Goal: Task Accomplishment & Management: Use online tool/utility

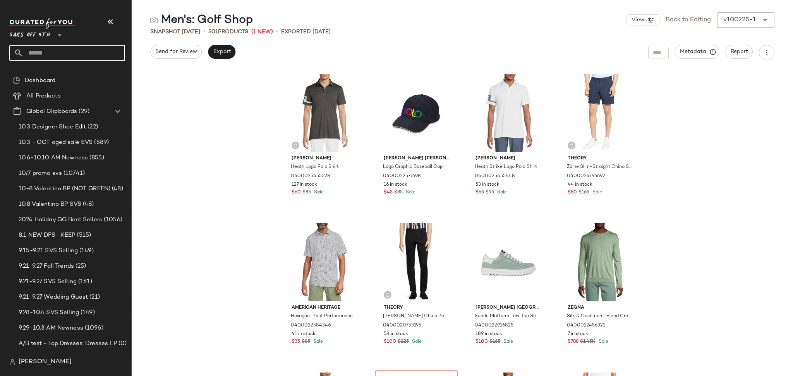
click at [62, 55] on input "text" at bounding box center [74, 53] width 102 height 16
type input "********"
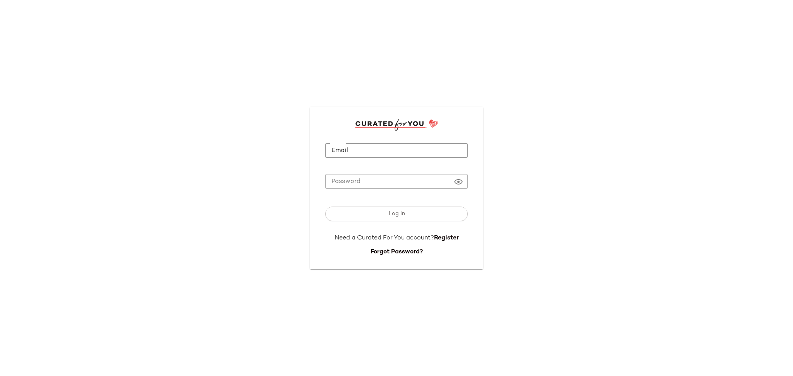
click at [362, 152] on input "Email" at bounding box center [396, 150] width 142 height 15
type input "**********"
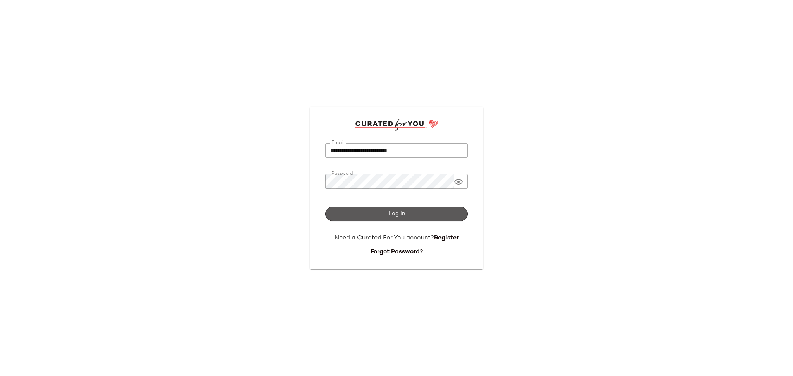
click at [384, 217] on button "Log In" at bounding box center [396, 214] width 142 height 15
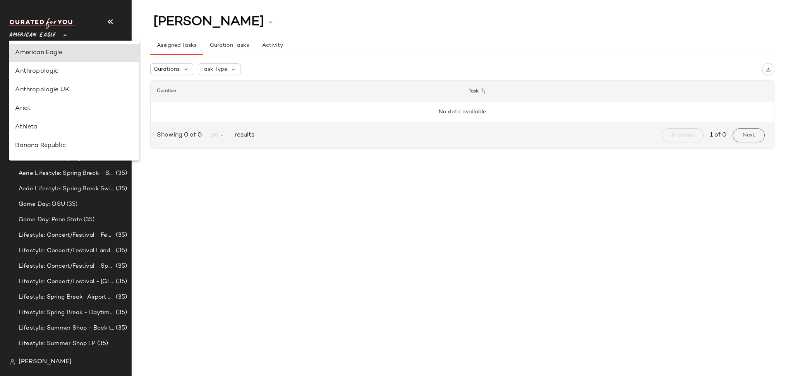
click at [58, 34] on div "American Eagle **" at bounding box center [34, 30] width 50 height 19
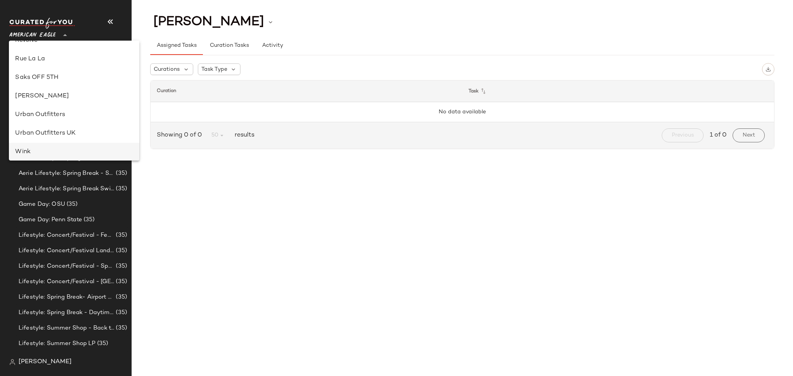
scroll to position [402, 0]
click at [51, 80] on div "Saks OFF 5TH" at bounding box center [74, 78] width 118 height 9
type input "**"
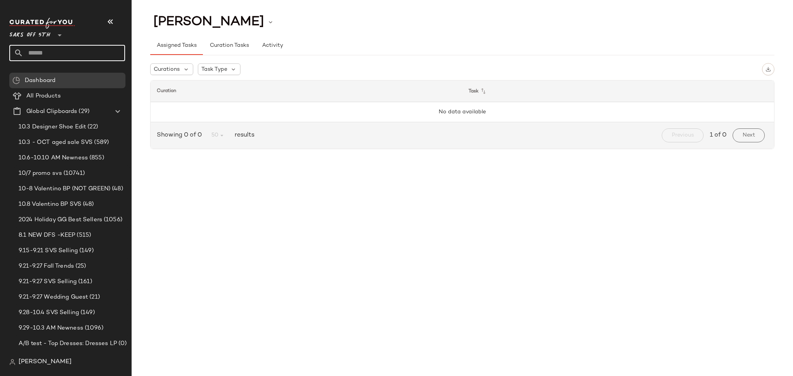
click at [89, 56] on input "text" at bounding box center [74, 53] width 102 height 16
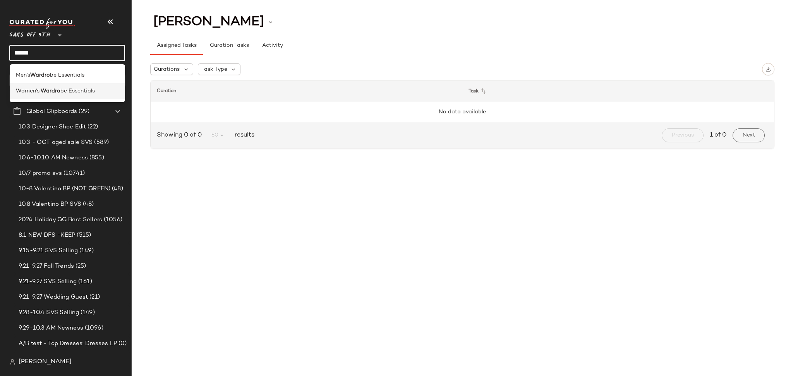
type input "******"
click at [86, 87] on span "be Essentials" at bounding box center [77, 91] width 34 height 8
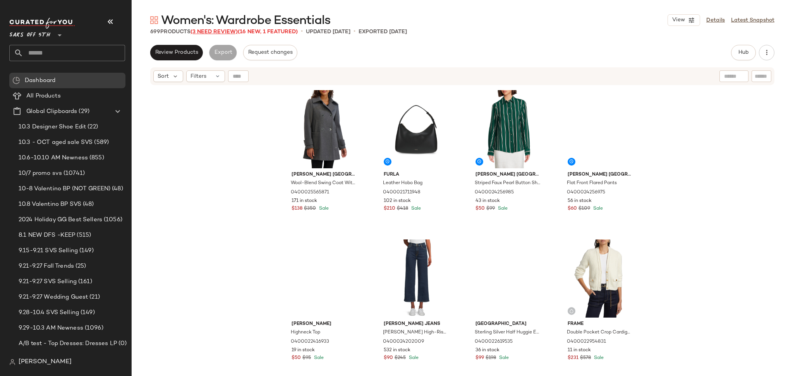
click at [215, 30] on span "(3 Need Review)" at bounding box center [213, 32] width 47 height 6
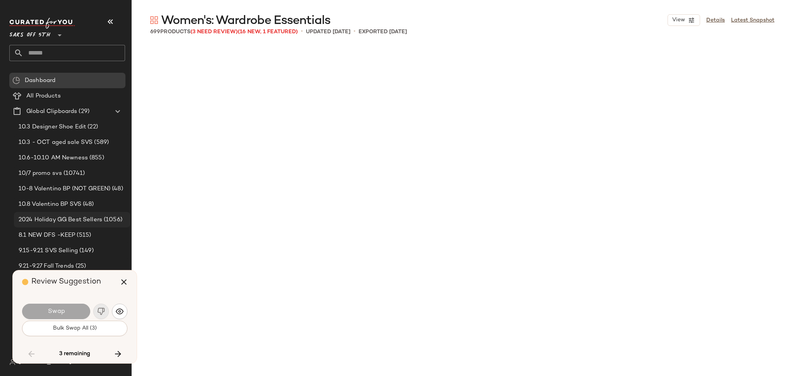
scroll to position [19867, 0]
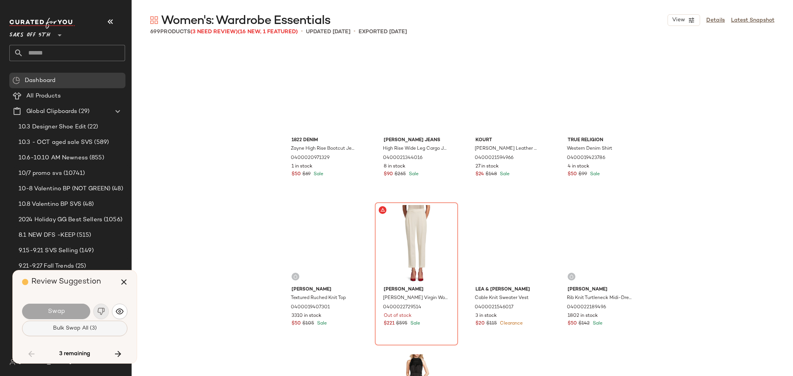
click at [62, 327] on span "Bulk Swap All (3)" at bounding box center [75, 328] width 44 height 6
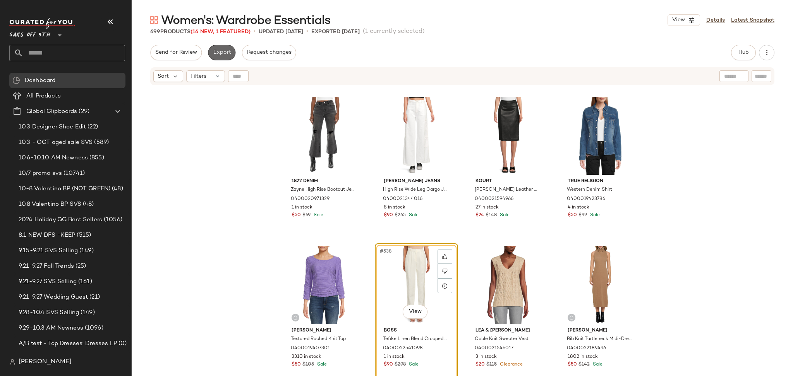
click at [219, 51] on span "Export" at bounding box center [221, 53] width 18 height 6
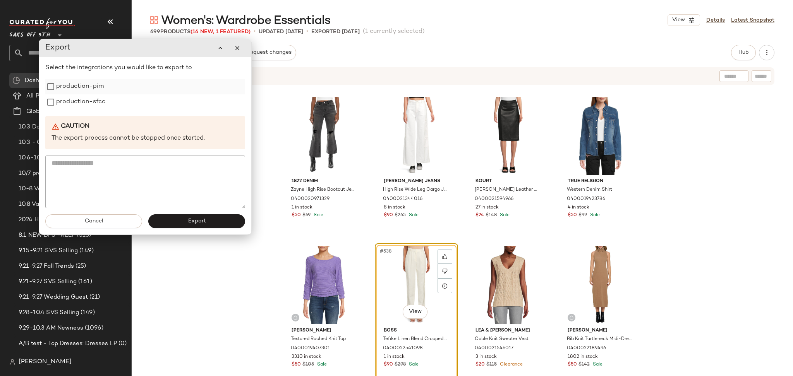
click at [75, 93] on label "production-pim" at bounding box center [80, 86] width 48 height 15
click at [75, 103] on label "production-sfcc" at bounding box center [80, 101] width 49 height 15
click at [184, 218] on button "Export" at bounding box center [196, 221] width 97 height 14
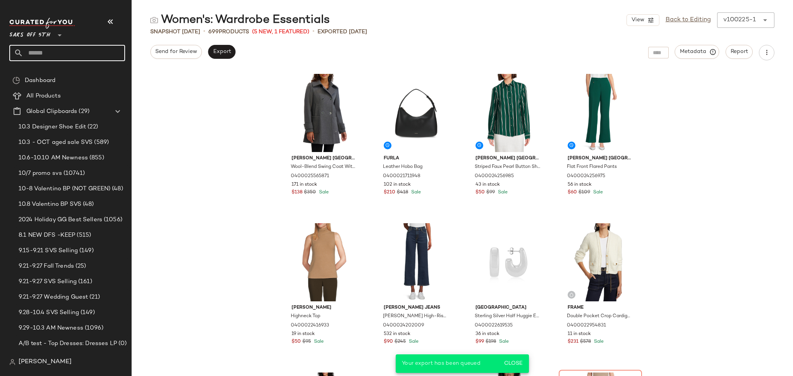
click at [100, 55] on input "text" at bounding box center [74, 53] width 102 height 16
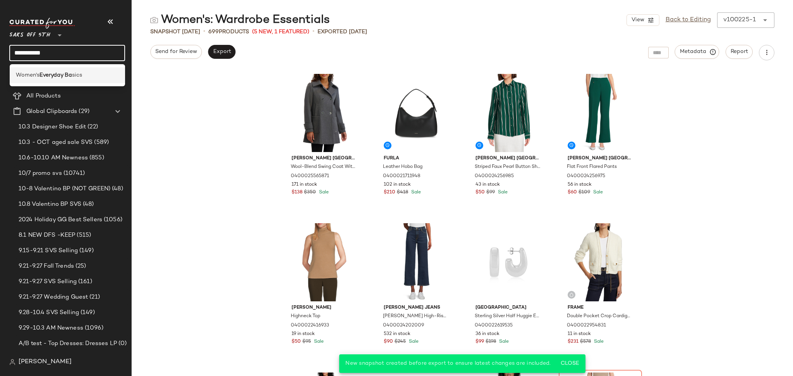
type input "**********"
click at [71, 75] on b "Everyday Ba" at bounding box center [55, 75] width 33 height 8
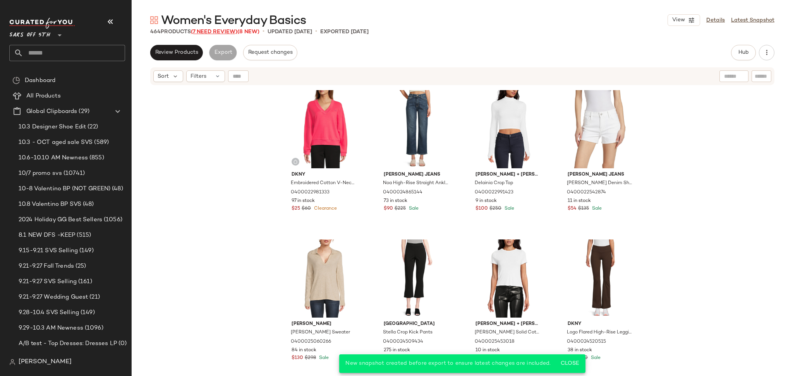
click at [232, 31] on span "(7 Need Review)" at bounding box center [214, 32] width 46 height 6
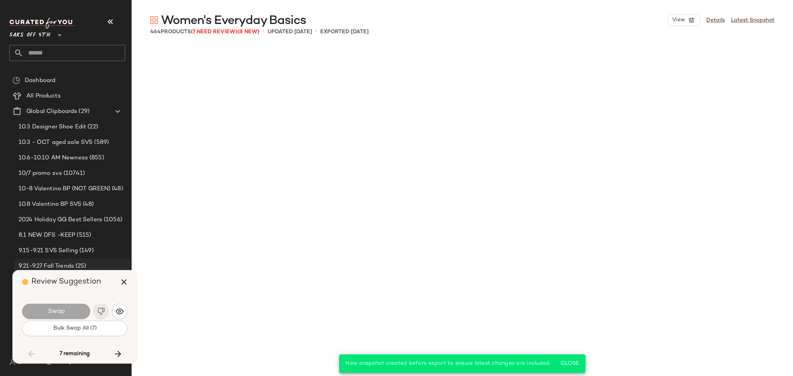
scroll to position [9261, 0]
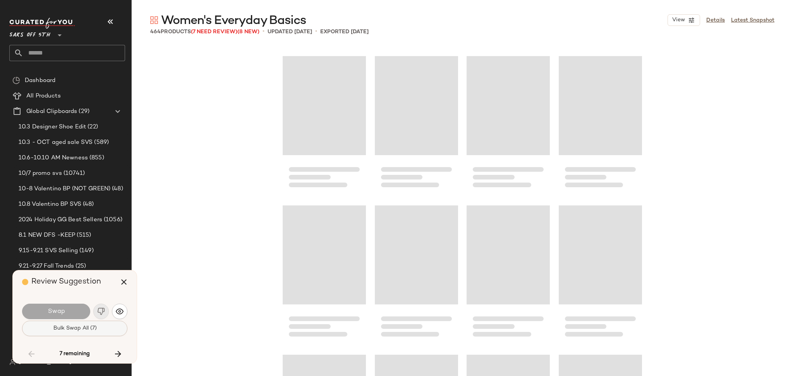
click at [79, 329] on span "Bulk Swap All (7)" at bounding box center [75, 328] width 44 height 6
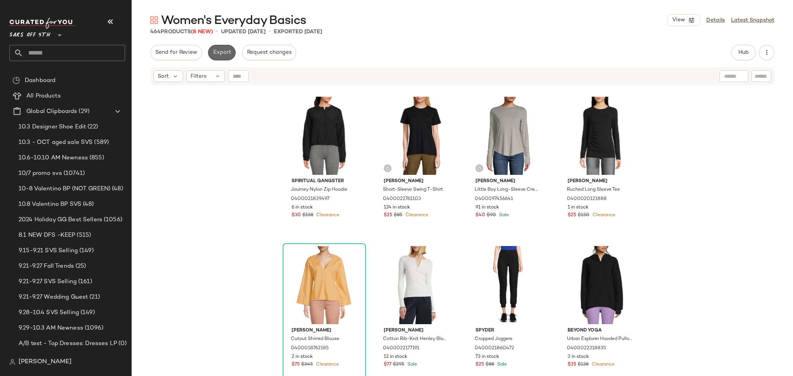
click at [222, 54] on span "Export" at bounding box center [221, 53] width 18 height 6
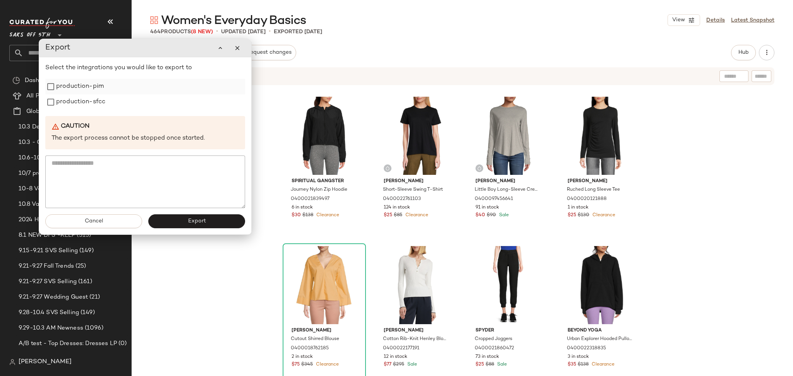
click at [94, 83] on label "production-pim" at bounding box center [80, 86] width 48 height 15
click at [94, 100] on label "production-sfcc" at bounding box center [80, 101] width 49 height 15
click at [181, 223] on button "Export" at bounding box center [196, 221] width 97 height 14
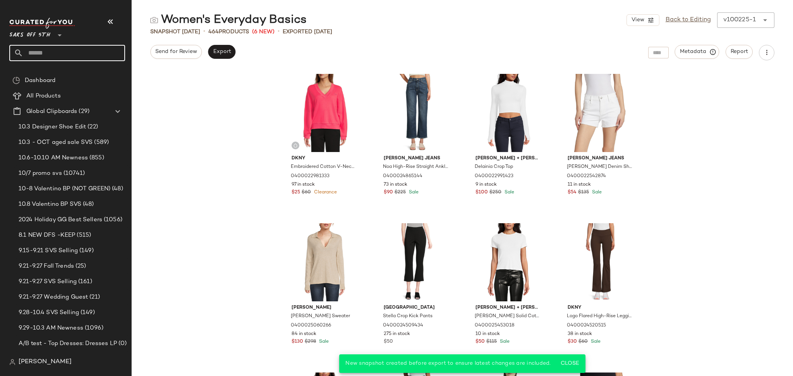
click at [71, 52] on input "text" at bounding box center [74, 53] width 102 height 16
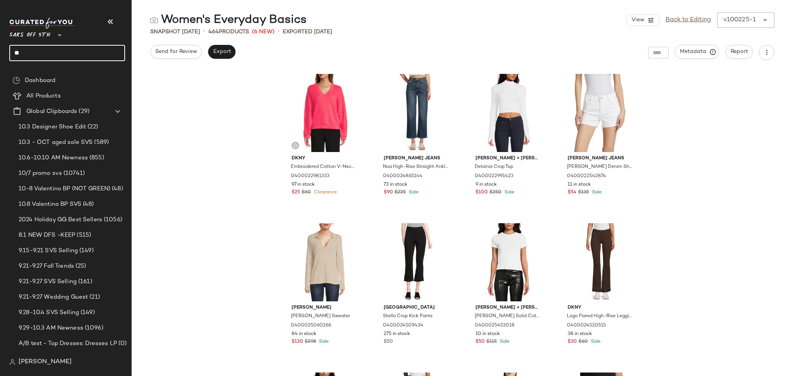
type input "*"
type input "****"
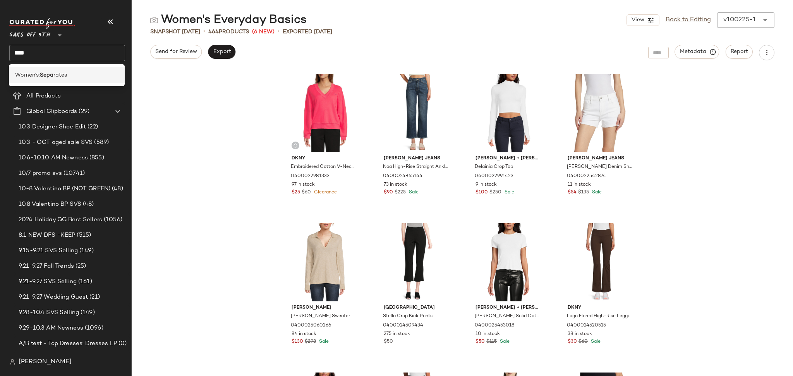
click at [64, 71] on span "rates" at bounding box center [60, 75] width 14 height 8
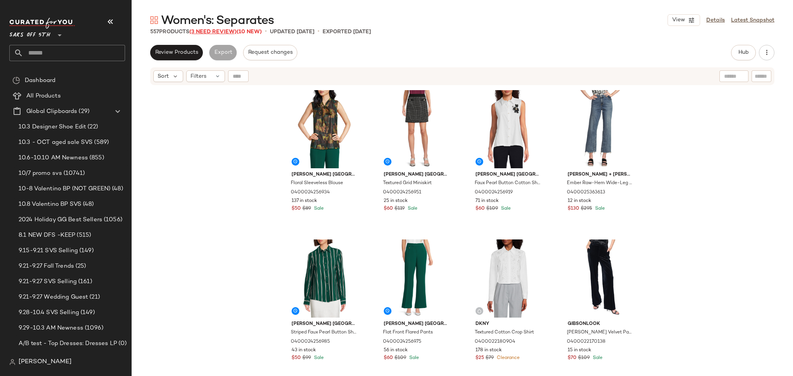
click at [209, 33] on span "(3 Need Review)" at bounding box center [212, 32] width 47 height 6
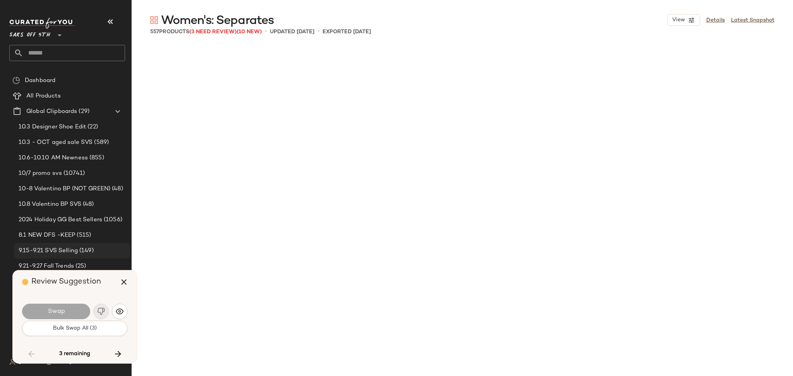
scroll to position [3137, 0]
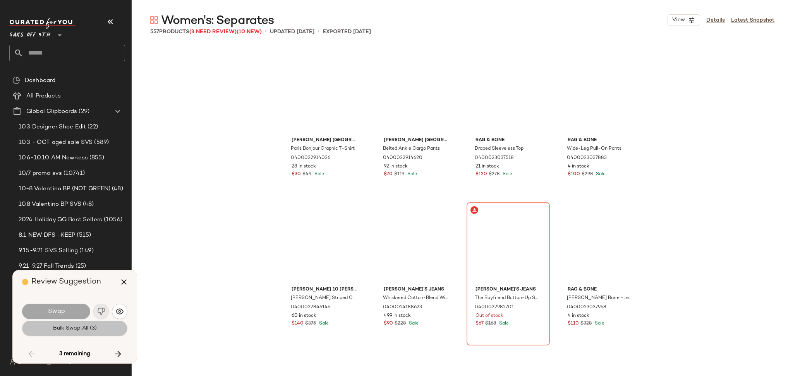
click at [79, 329] on span "Bulk Swap All (3)" at bounding box center [75, 328] width 44 height 6
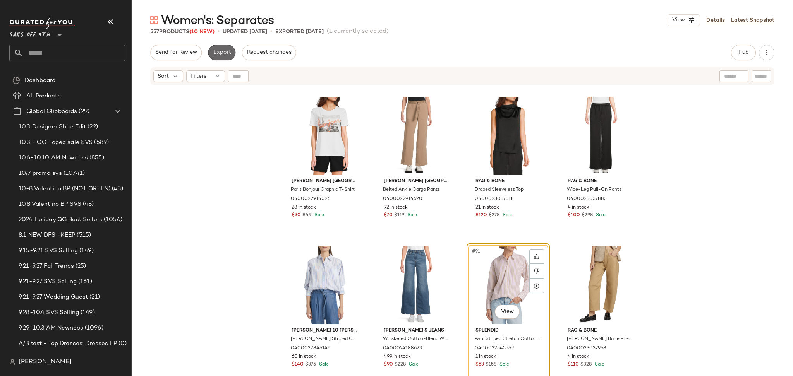
click at [223, 51] on span "Export" at bounding box center [221, 53] width 18 height 6
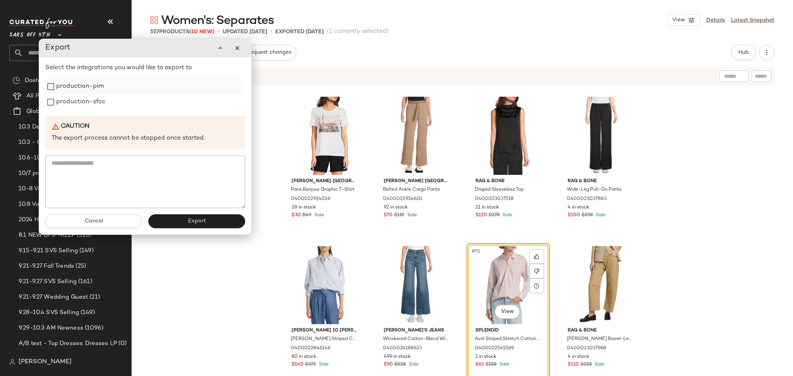
click at [89, 90] on label "production-pim" at bounding box center [80, 86] width 48 height 15
click at [90, 102] on label "production-sfcc" at bounding box center [80, 101] width 49 height 15
click at [198, 222] on span "Export" at bounding box center [196, 221] width 18 height 6
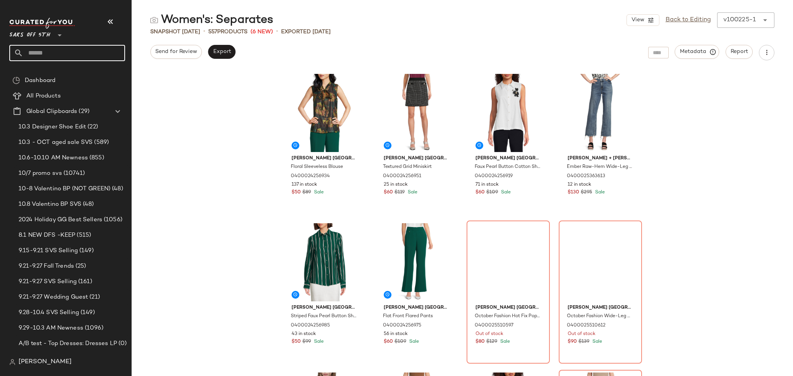
click at [101, 54] on input "text" at bounding box center [74, 53] width 102 height 16
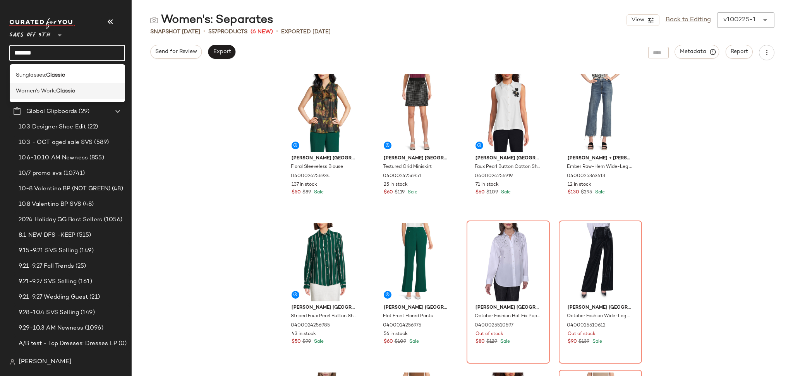
type input "*******"
click at [64, 93] on b "Classic" at bounding box center [65, 91] width 19 height 8
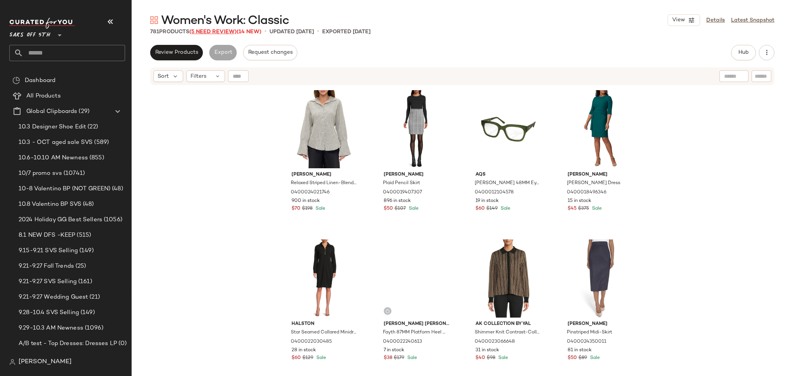
click at [211, 34] on span "(5 Need Review)" at bounding box center [212, 32] width 47 height 6
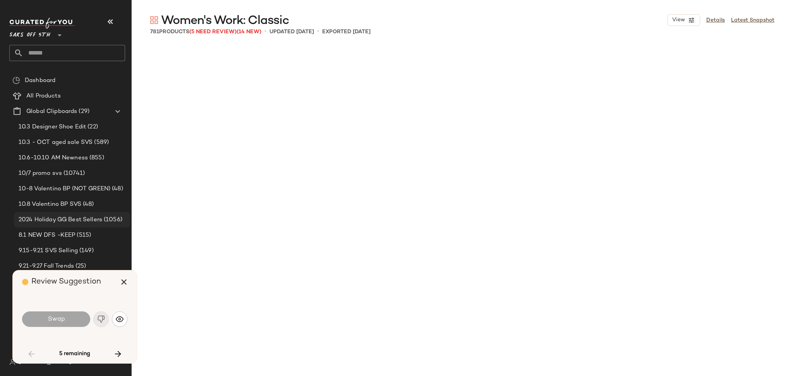
scroll to position [2091, 0]
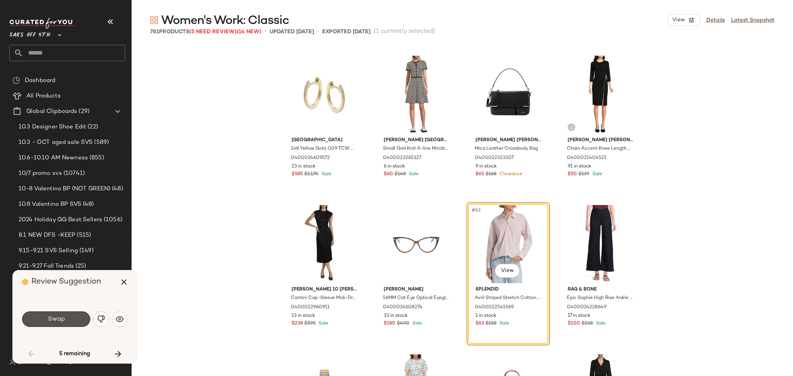
click at [72, 326] on button "Swap" at bounding box center [56, 319] width 68 height 15
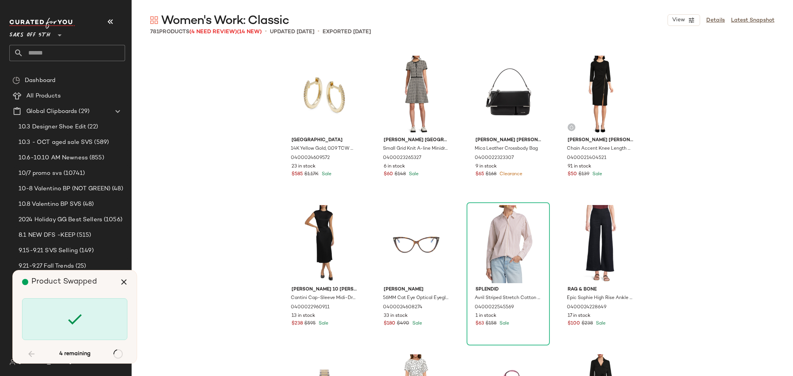
scroll to position [5527, 0]
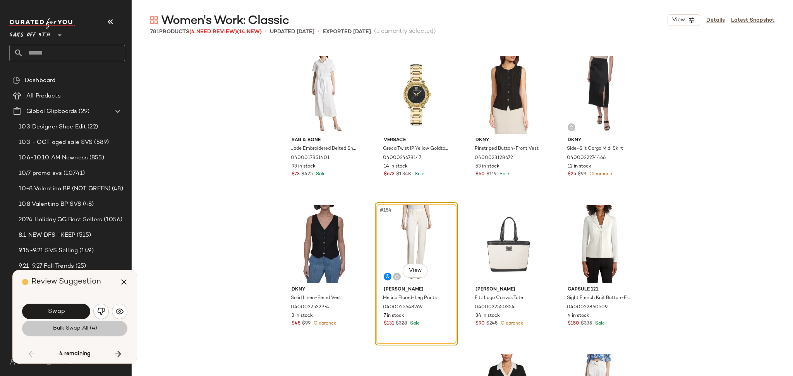
click at [77, 327] on span "Bulk Swap All (4)" at bounding box center [74, 328] width 45 height 6
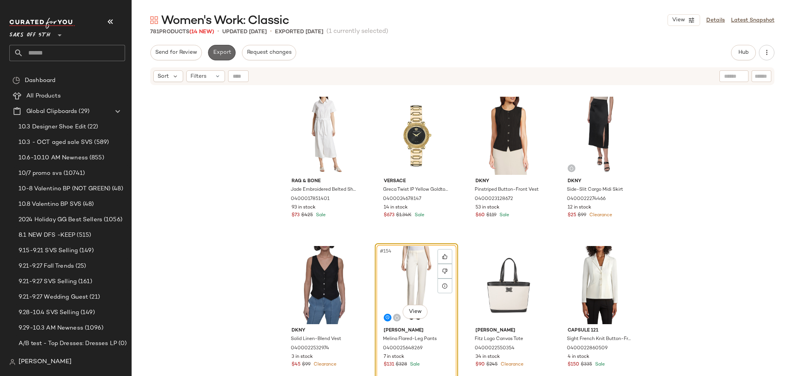
click at [222, 50] on span "Export" at bounding box center [221, 53] width 18 height 6
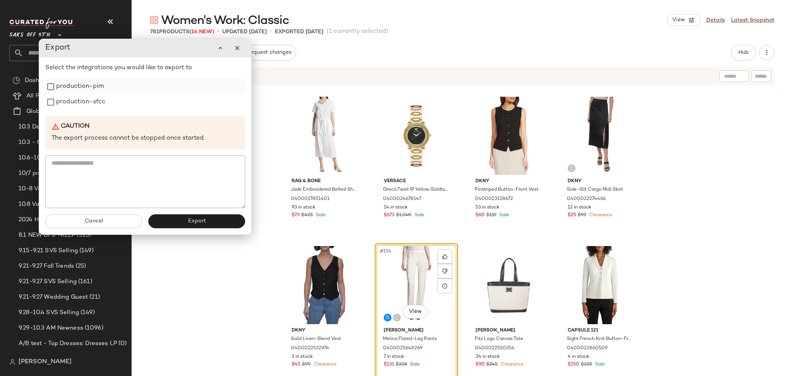
click at [98, 91] on label "production-pim" at bounding box center [80, 86] width 48 height 15
click at [98, 105] on label "production-sfcc" at bounding box center [80, 101] width 49 height 15
click at [190, 223] on span "Export" at bounding box center [196, 221] width 18 height 6
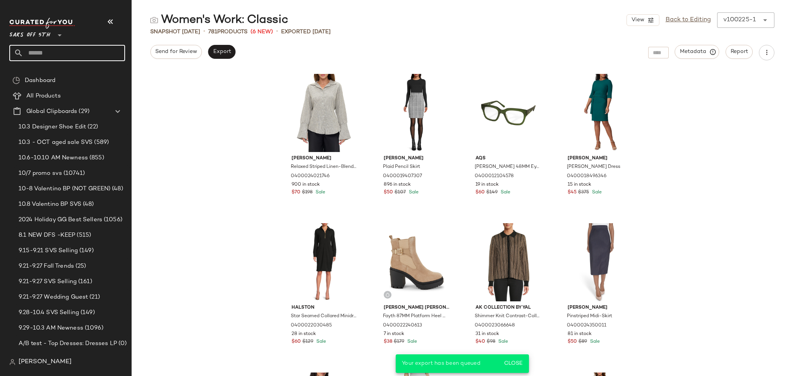
click at [76, 51] on input "text" at bounding box center [74, 53] width 102 height 16
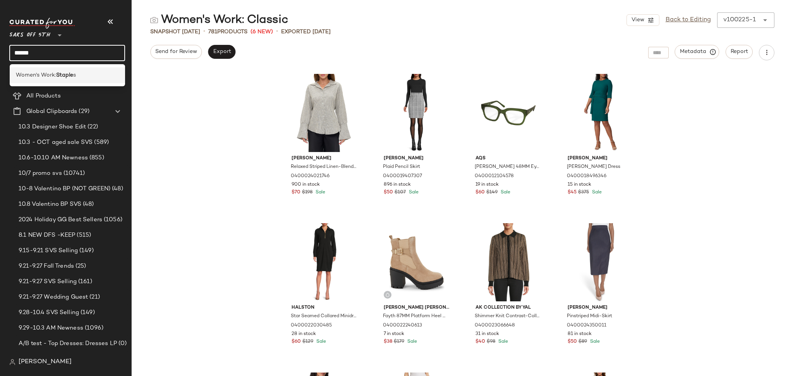
type input "******"
click at [75, 79] on div "Women's Work: Staple s" at bounding box center [68, 75] width 116 height 16
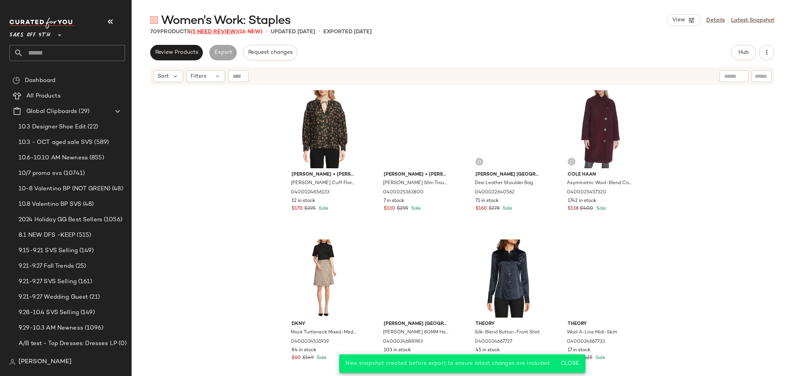
click at [224, 33] on span "(5 Need Review)" at bounding box center [213, 32] width 47 height 6
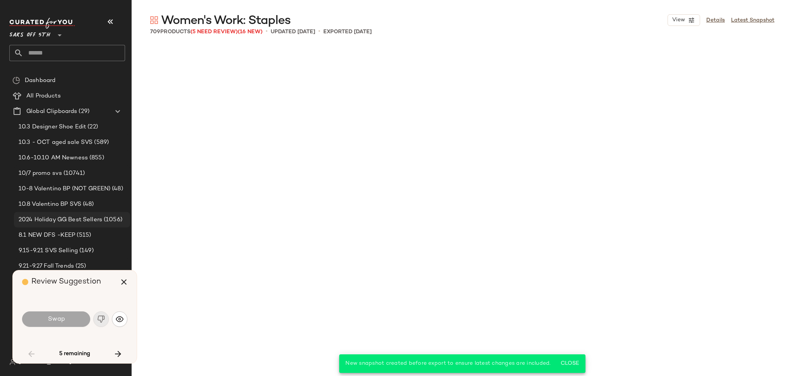
scroll to position [1942, 0]
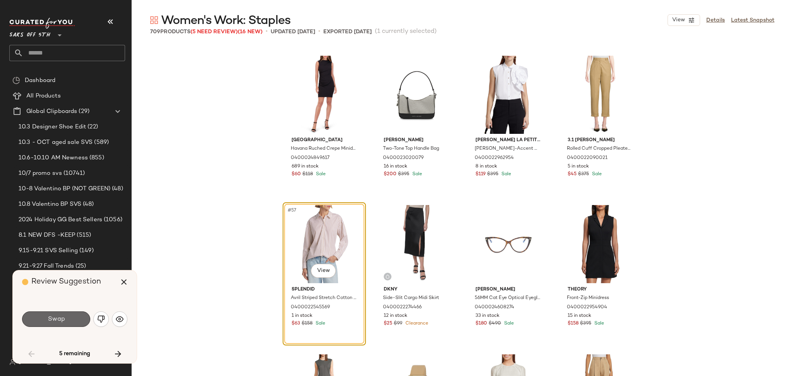
click at [72, 323] on button "Swap" at bounding box center [56, 319] width 68 height 15
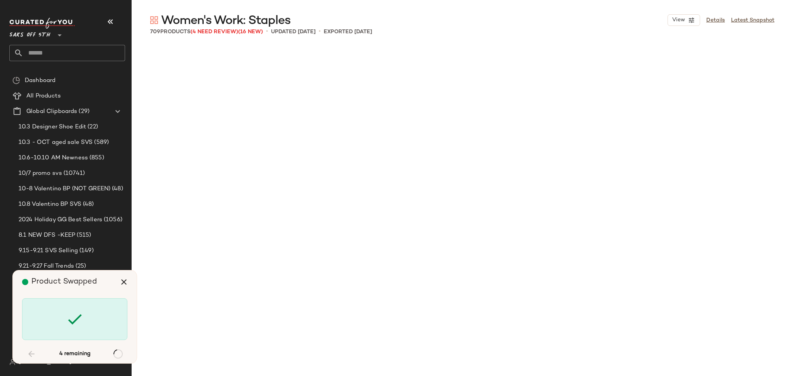
scroll to position [4183, 0]
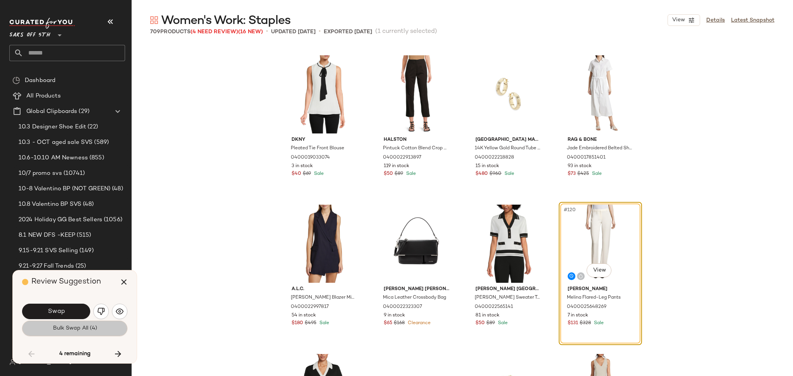
click at [81, 328] on span "Bulk Swap All (4)" at bounding box center [74, 328] width 45 height 6
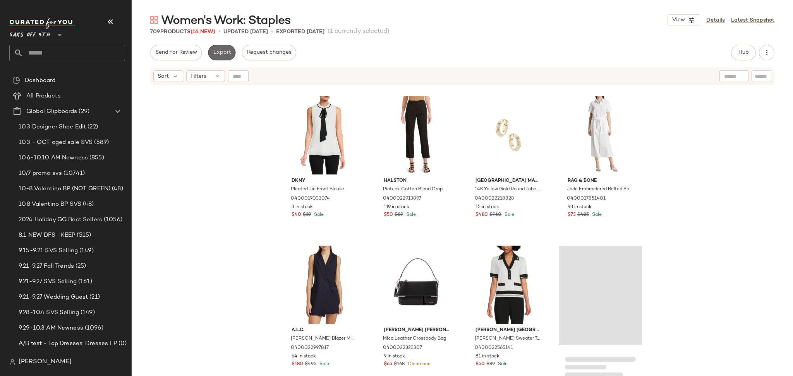
click at [219, 50] on span "Export" at bounding box center [221, 53] width 18 height 6
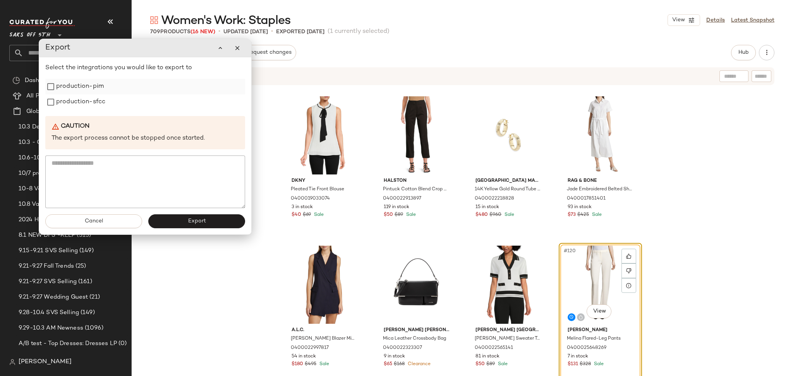
click at [88, 91] on label "production-pim" at bounding box center [80, 86] width 48 height 15
click at [90, 106] on label "production-sfcc" at bounding box center [80, 101] width 49 height 15
click at [201, 219] on span "Export" at bounding box center [196, 221] width 18 height 6
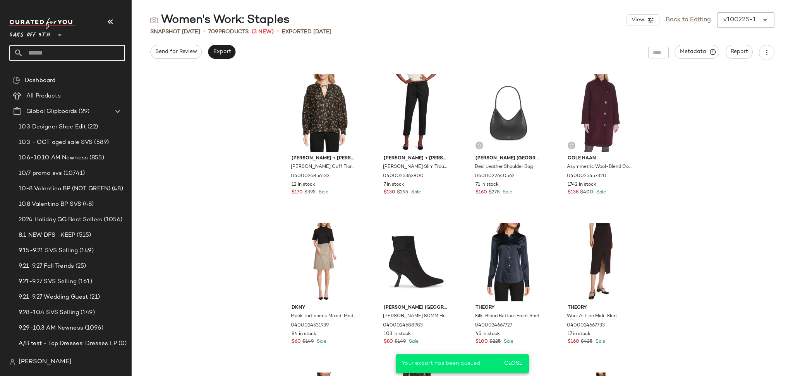
click at [88, 53] on input "text" at bounding box center [74, 53] width 102 height 16
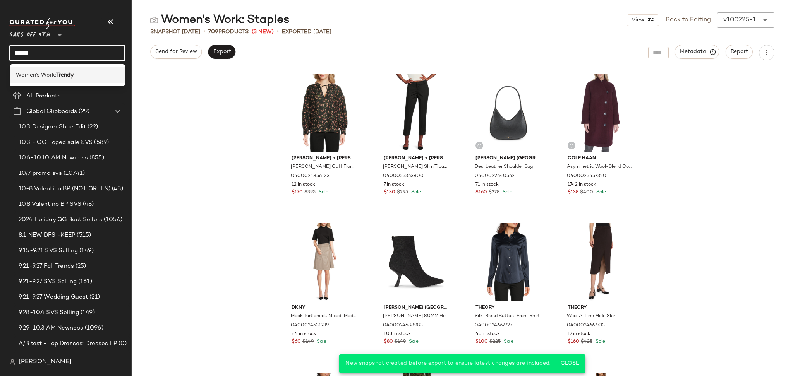
type input "******"
click at [68, 74] on b "Trendy" at bounding box center [64, 75] width 17 height 8
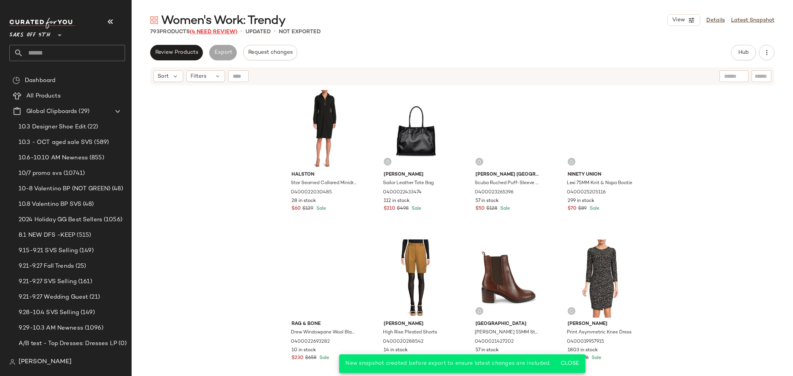
click at [224, 30] on span "(4 Need Review)" at bounding box center [214, 32] width 48 height 6
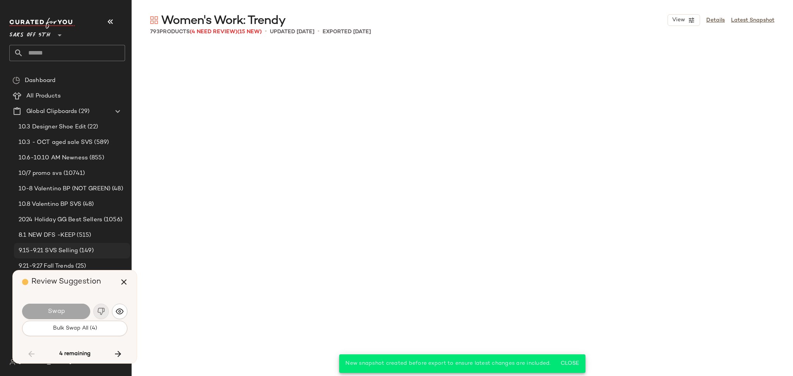
scroll to position [5228, 0]
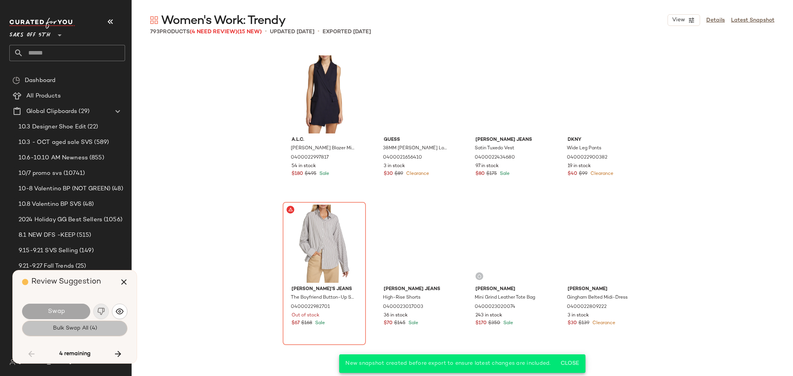
click at [82, 330] on span "Bulk Swap All (4)" at bounding box center [74, 328] width 45 height 6
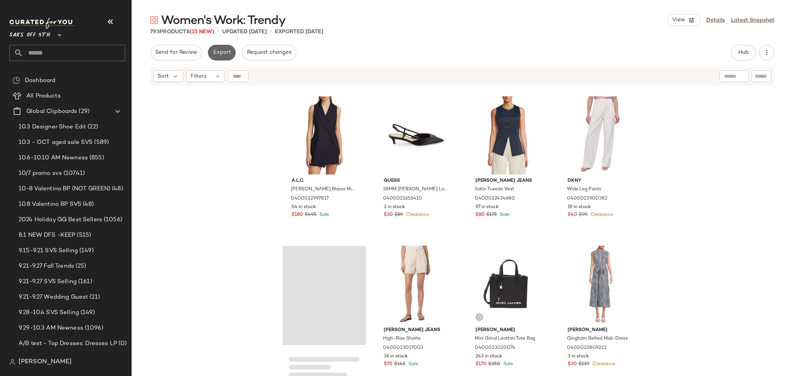
click at [215, 55] on span "Export" at bounding box center [221, 53] width 18 height 6
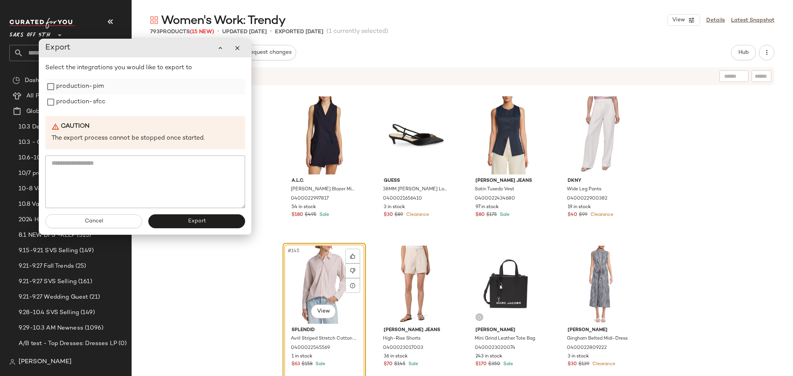
click at [78, 82] on label "production-pim" at bounding box center [80, 86] width 48 height 15
click at [83, 103] on label "production-sfcc" at bounding box center [80, 101] width 49 height 15
click at [199, 223] on span "Export" at bounding box center [196, 221] width 18 height 6
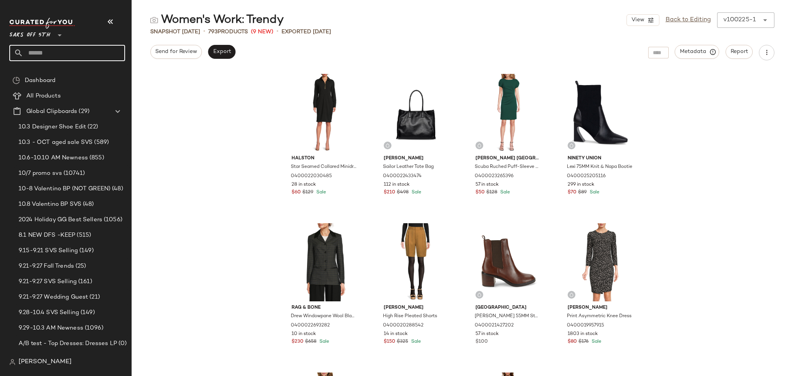
click at [76, 58] on input "text" at bounding box center [74, 53] width 102 height 16
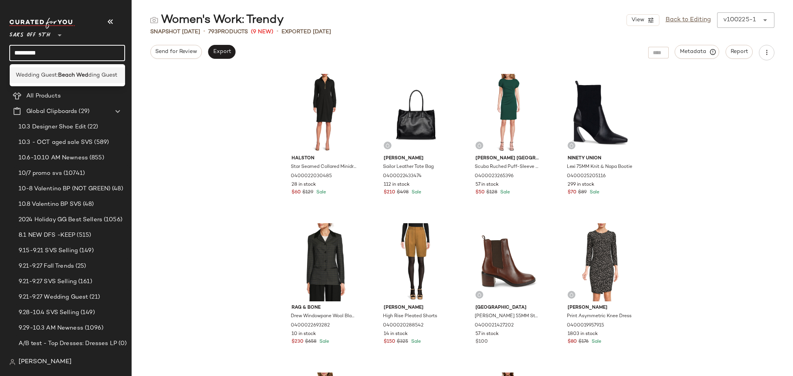
type input "*********"
click at [76, 72] on b "Beach Wed" at bounding box center [73, 75] width 30 height 8
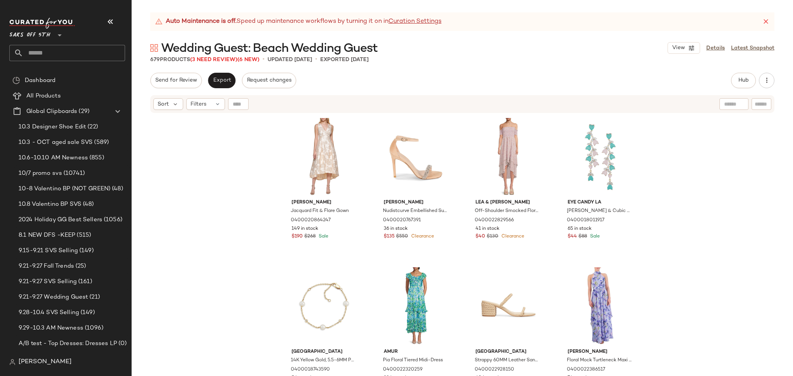
click at [217, 64] on div "Auto Maintenance is off. Speed up maintenance workflows by turning it on in Cur…" at bounding box center [462, 194] width 661 height 364
click at [222, 58] on span "(3 Need Review)" at bounding box center [213, 60] width 47 height 6
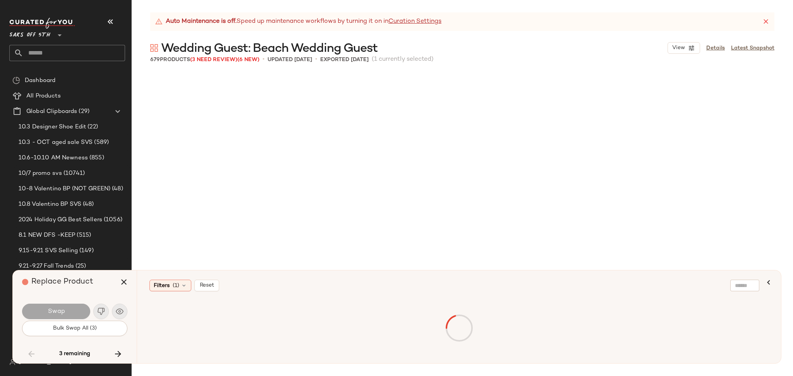
scroll to position [9859, 0]
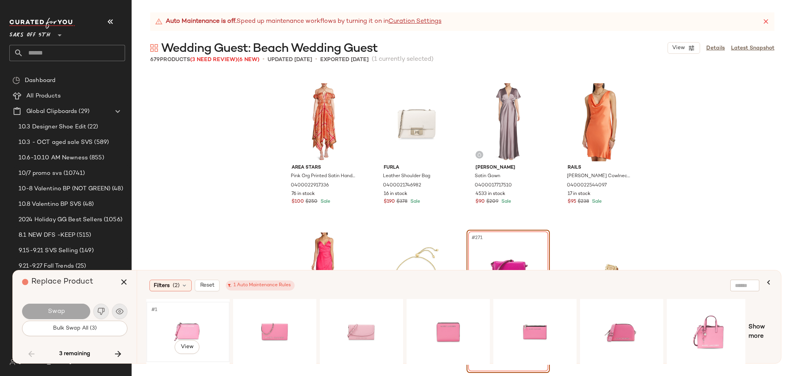
click at [183, 327] on div "#1 View" at bounding box center [188, 332] width 78 height 55
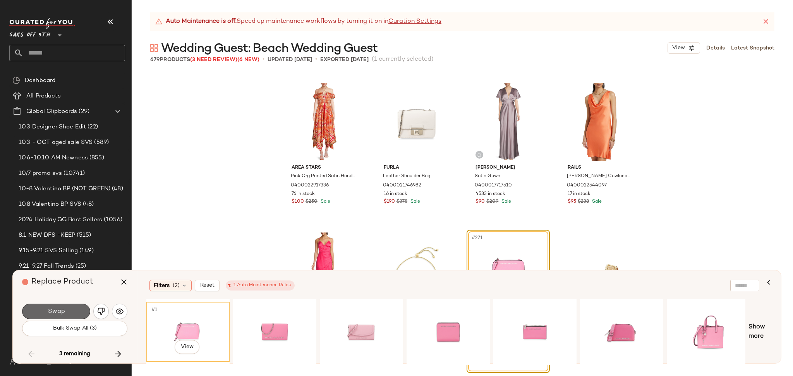
click at [75, 309] on button "Swap" at bounding box center [56, 311] width 68 height 15
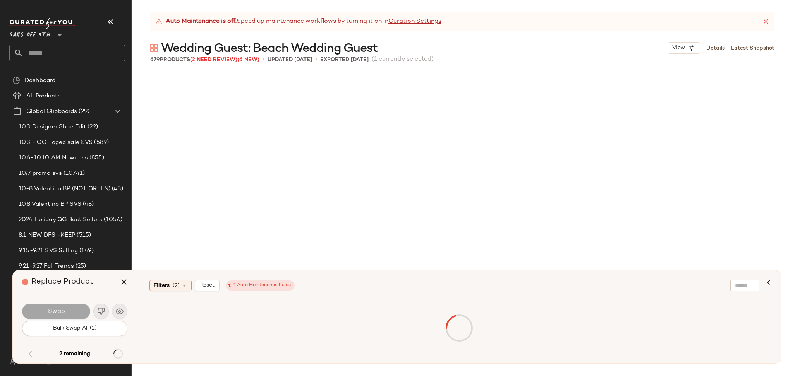
scroll to position [14490, 0]
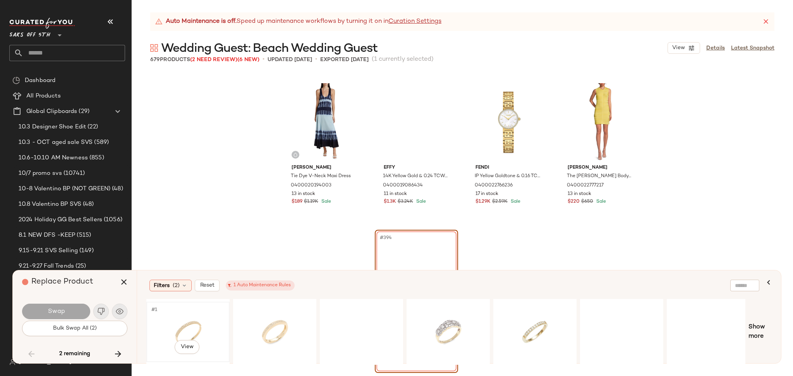
click at [181, 329] on div "#1 View" at bounding box center [188, 332] width 78 height 55
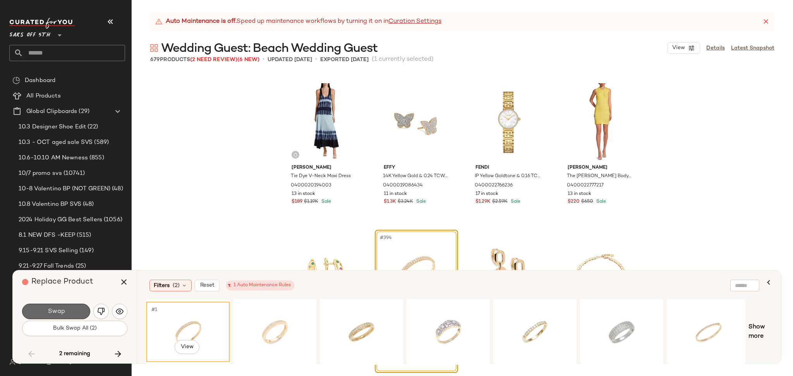
click at [70, 311] on button "Swap" at bounding box center [56, 311] width 68 height 15
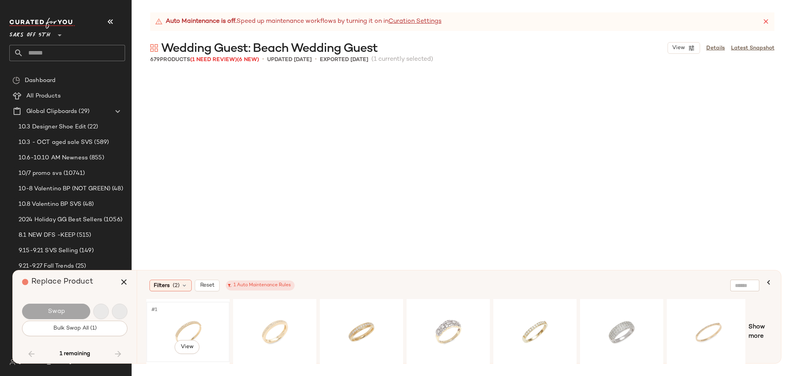
scroll to position [24796, 0]
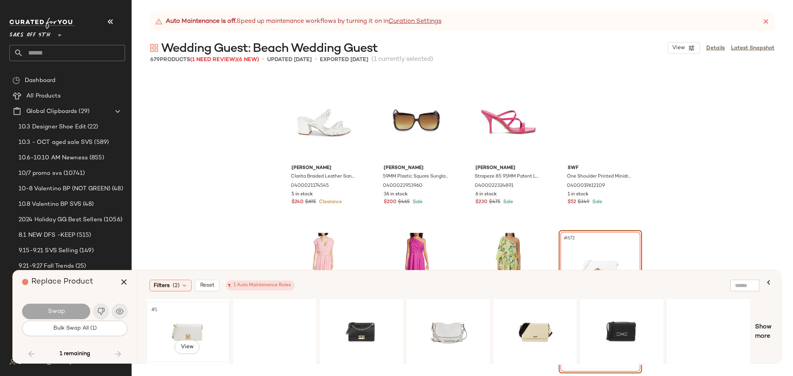
click at [190, 324] on div "#1 View" at bounding box center [188, 332] width 78 height 55
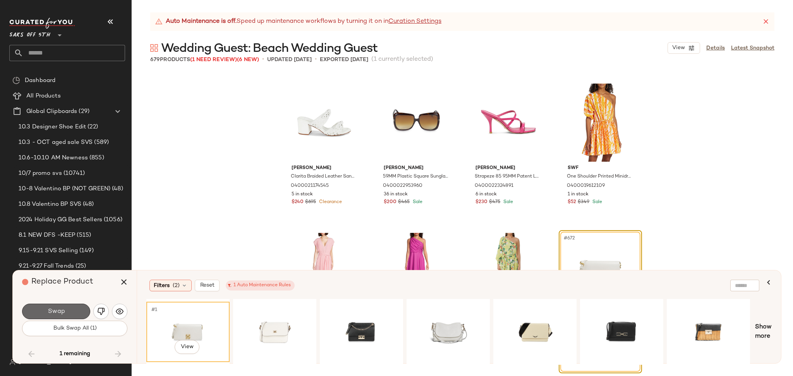
click at [78, 310] on button "Swap" at bounding box center [56, 311] width 68 height 15
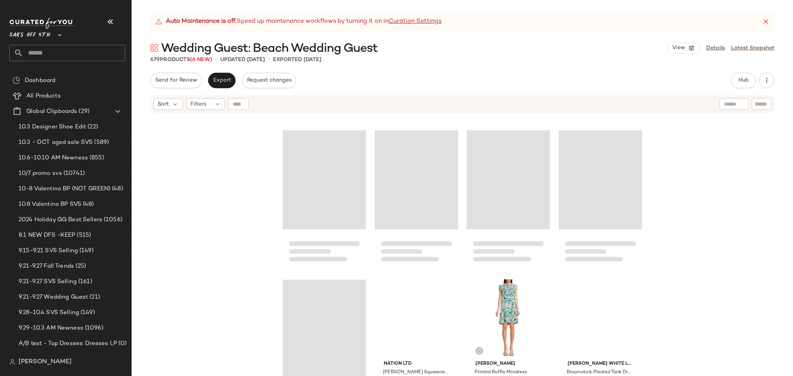
scroll to position [23234, 0]
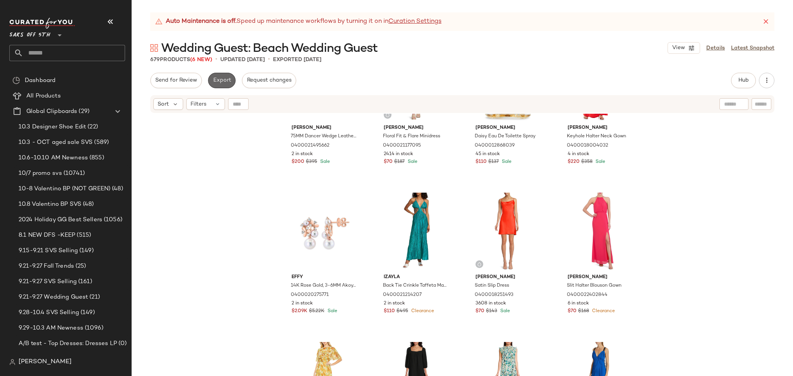
click at [224, 82] on span "Export" at bounding box center [221, 80] width 18 height 6
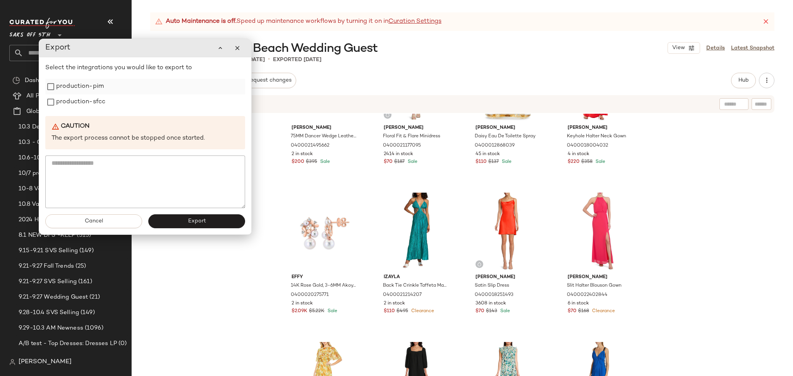
click at [96, 92] on label "production-pim" at bounding box center [80, 86] width 48 height 15
click at [96, 101] on label "production-sfcc" at bounding box center [80, 101] width 49 height 15
click at [206, 221] on button "Export" at bounding box center [196, 221] width 97 height 14
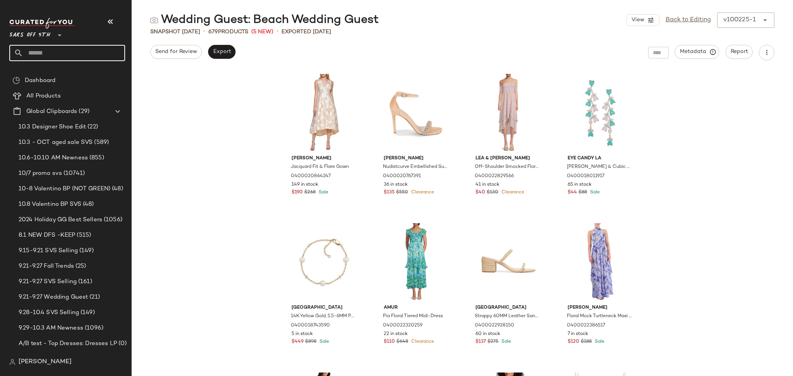
click at [103, 53] on input "text" at bounding box center [74, 53] width 102 height 16
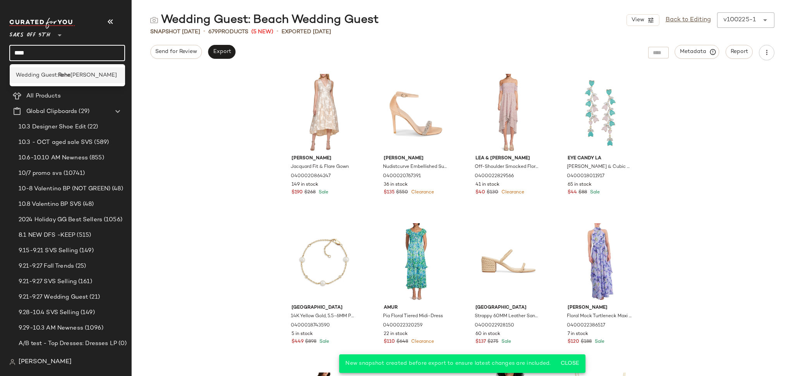
type input "****"
click at [99, 70] on div "Wedding Guest: [PERSON_NAME] Dinner" at bounding box center [68, 75] width 116 height 16
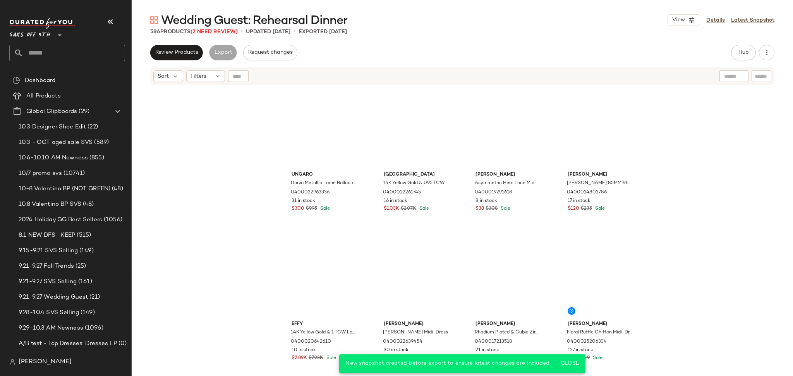
click at [223, 34] on span "(2 Need Review)" at bounding box center [213, 32] width 47 height 6
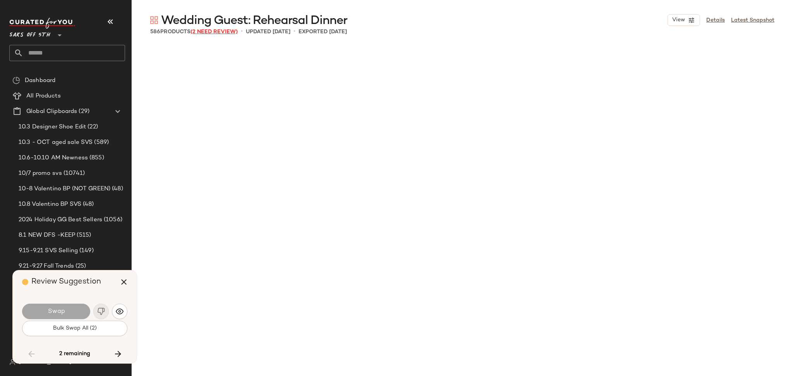
scroll to position [9560, 0]
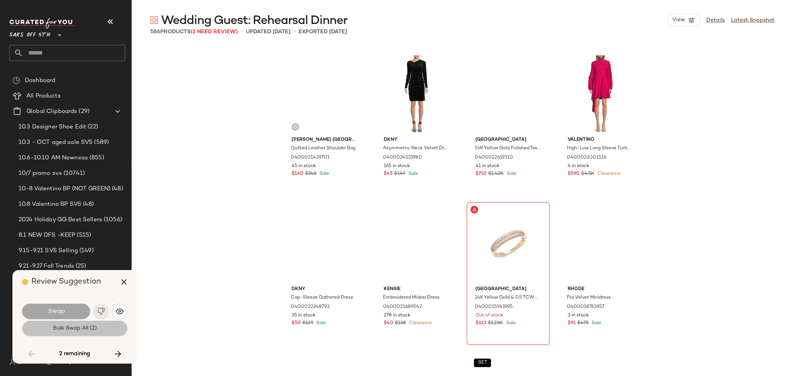
click at [95, 328] on span "Bulk Swap All (2)" at bounding box center [75, 328] width 44 height 6
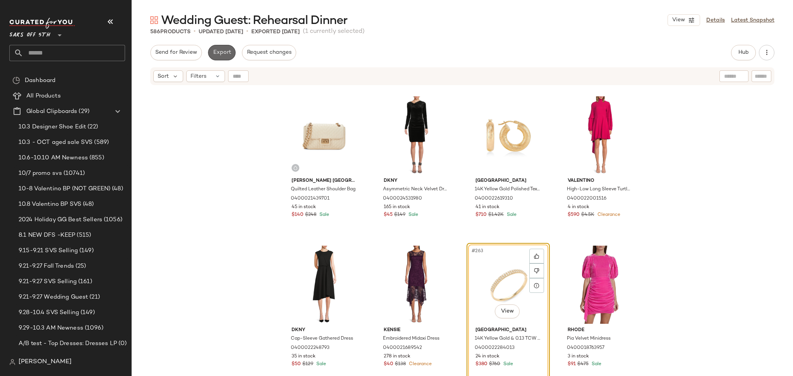
click at [219, 46] on button "Export" at bounding box center [221, 52] width 27 height 15
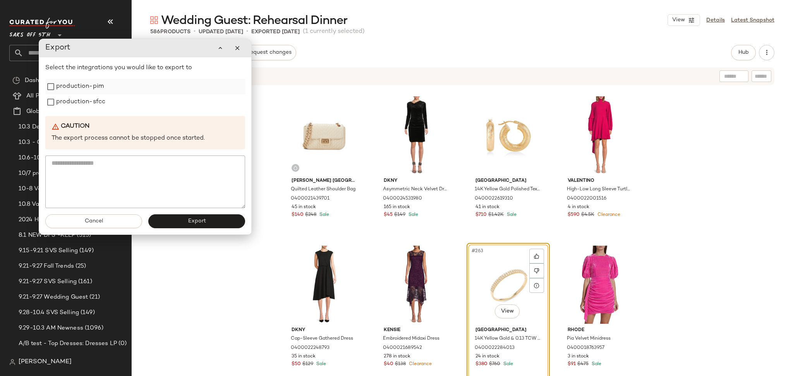
click at [94, 87] on label "production-pim" at bounding box center [80, 86] width 48 height 15
click at [94, 107] on label "production-sfcc" at bounding box center [80, 101] width 49 height 15
click at [201, 222] on span "Export" at bounding box center [196, 221] width 18 height 6
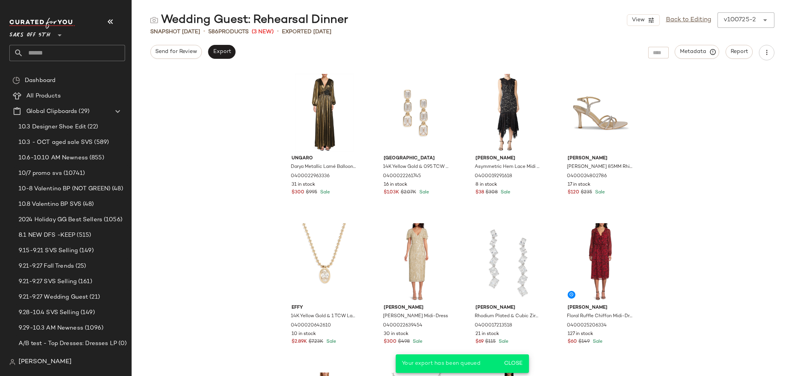
click at [110, 52] on input "text" at bounding box center [74, 53] width 102 height 16
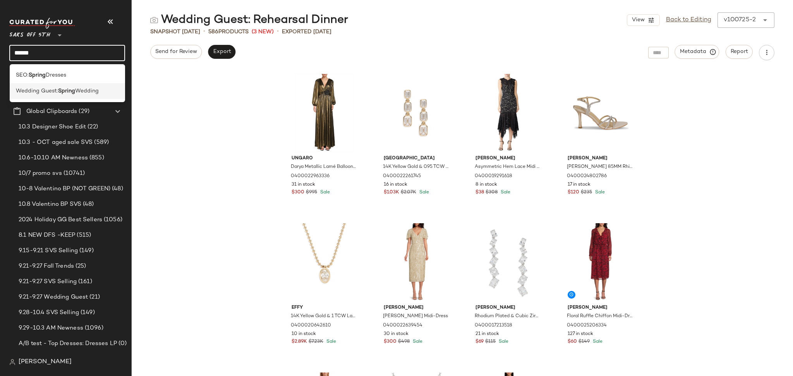
type input "******"
click at [101, 89] on div "Wedding Guest: Spring Wedding" at bounding box center [67, 91] width 103 height 8
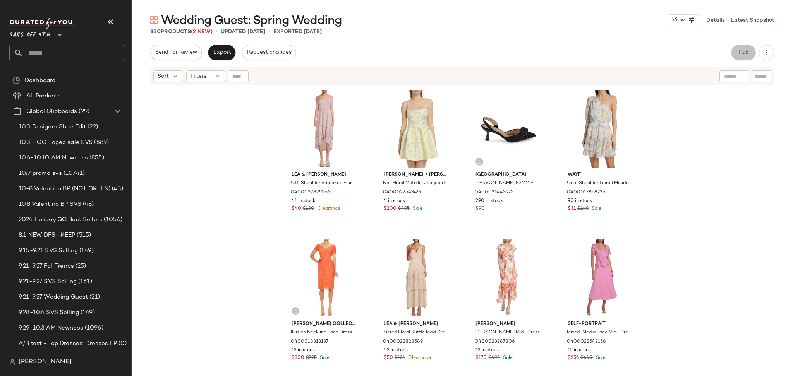
click at [745, 56] on button "Hub" at bounding box center [743, 52] width 25 height 15
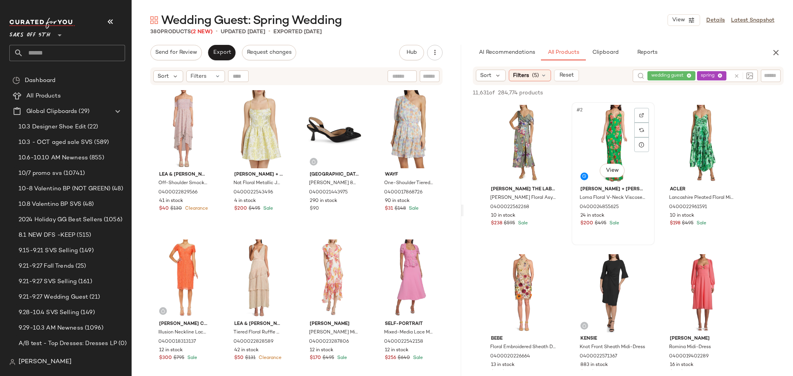
click at [616, 143] on div "#2 View" at bounding box center [613, 144] width 78 height 78
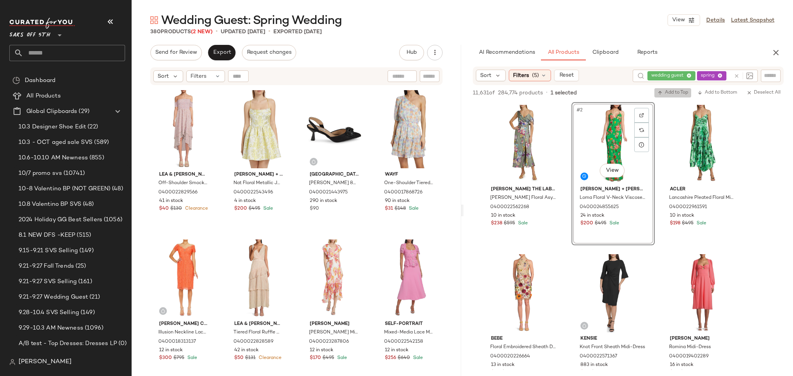
click at [664, 93] on span "Add to Top" at bounding box center [672, 92] width 31 height 5
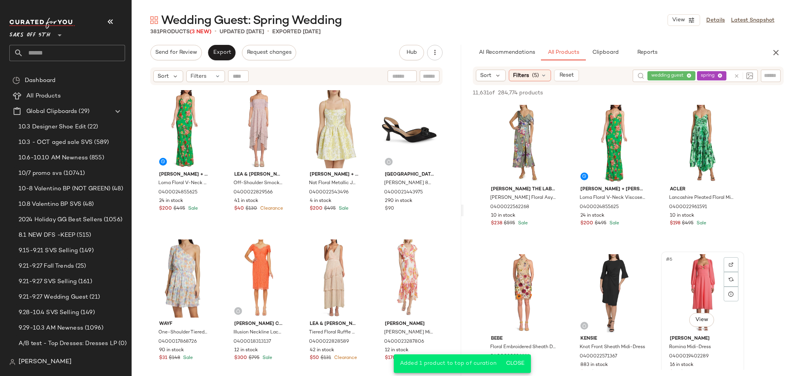
click at [691, 266] on div "#6 View" at bounding box center [702, 293] width 78 height 78
click at [673, 90] on span "Add to Top" at bounding box center [672, 92] width 31 height 5
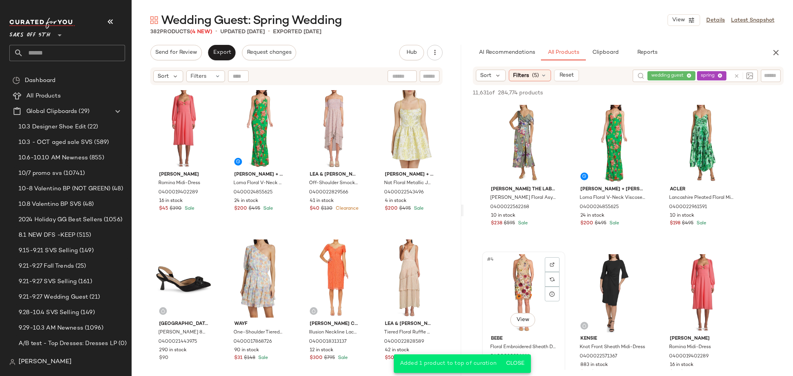
click at [507, 282] on div "#4 View" at bounding box center [524, 293] width 78 height 78
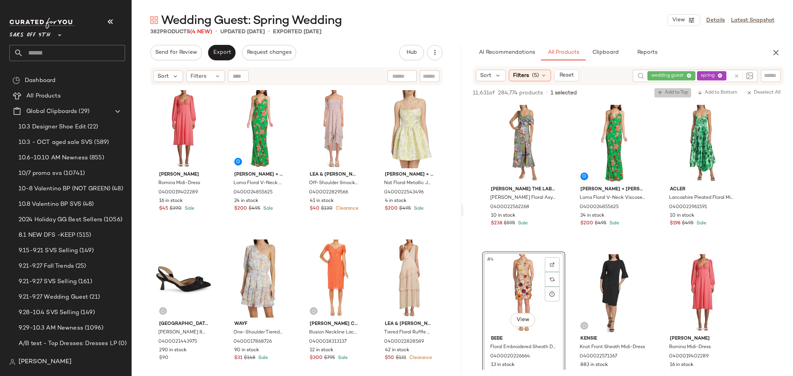
click at [673, 94] on span "Add to Top" at bounding box center [672, 92] width 31 height 5
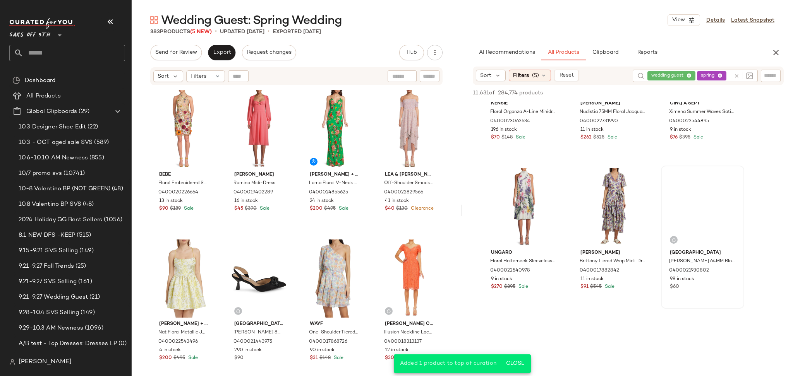
scroll to position [684, 0]
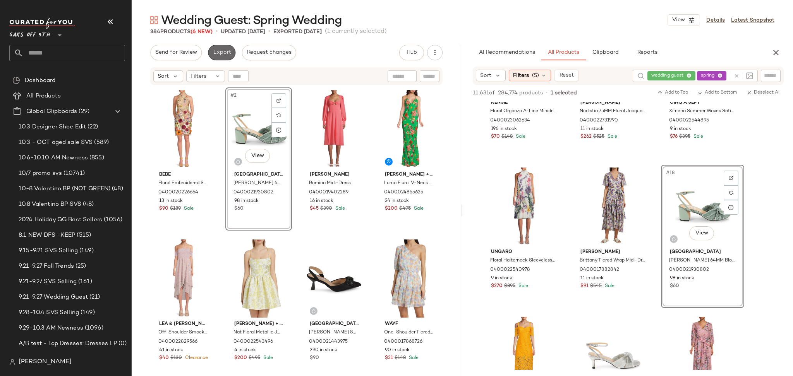
click at [221, 58] on button "Export" at bounding box center [221, 52] width 27 height 15
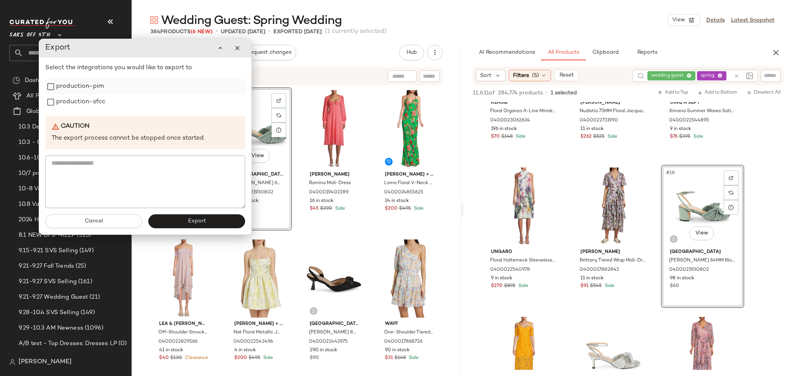
click at [100, 86] on label "production-pim" at bounding box center [80, 86] width 48 height 15
click at [96, 103] on label "production-sfcc" at bounding box center [80, 101] width 49 height 15
click at [180, 221] on button "Export" at bounding box center [196, 221] width 97 height 14
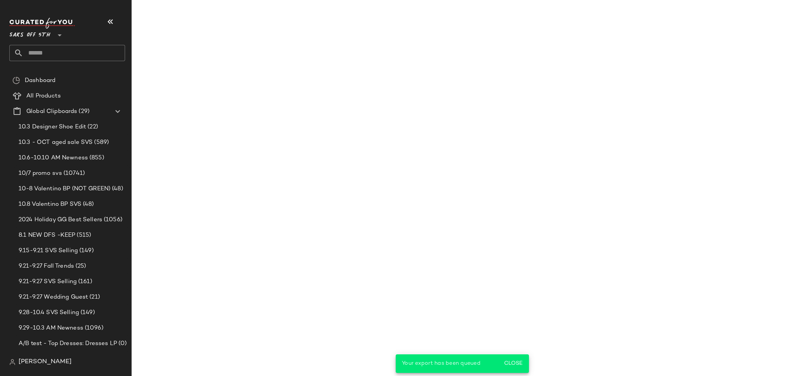
scroll to position [983, 0]
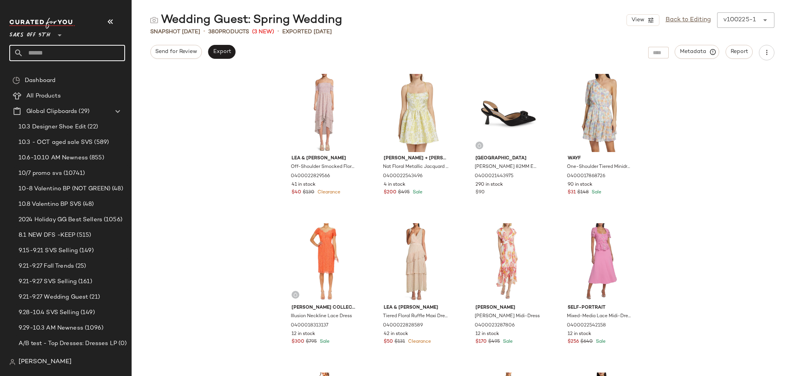
click at [88, 56] on input "text" at bounding box center [74, 53] width 102 height 16
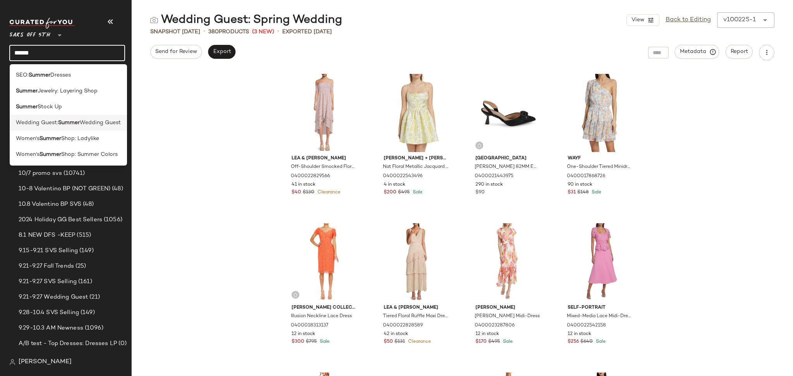
type input "******"
click at [81, 125] on span "Wedding Guest" at bounding box center [100, 123] width 41 height 8
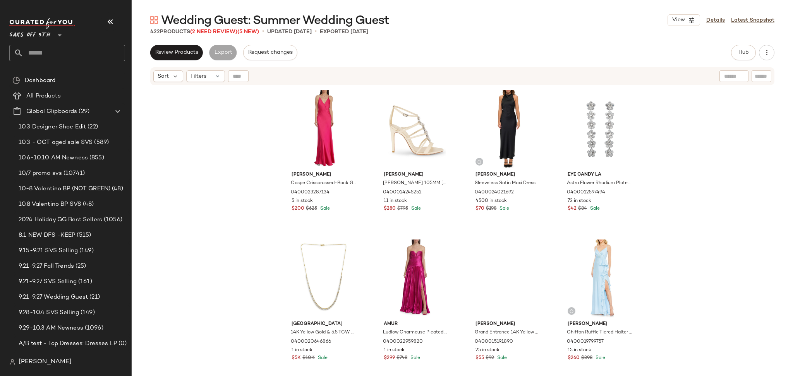
click at [217, 35] on div "422 Products (2 Need Review) (5 New)" at bounding box center [204, 32] width 109 height 8
click at [223, 34] on span "(2 Need Review)" at bounding box center [213, 32] width 47 height 6
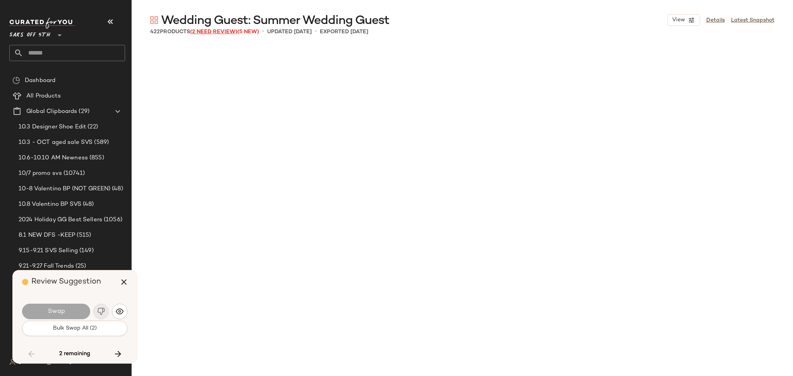
scroll to position [8664, 0]
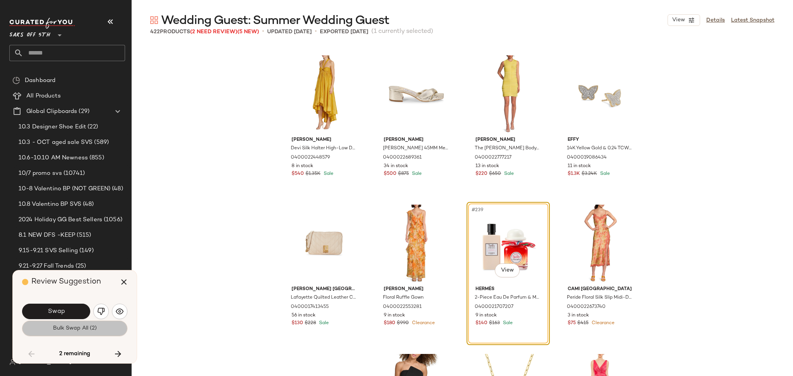
click at [96, 333] on button "Bulk Swap All (2)" at bounding box center [74, 328] width 105 height 15
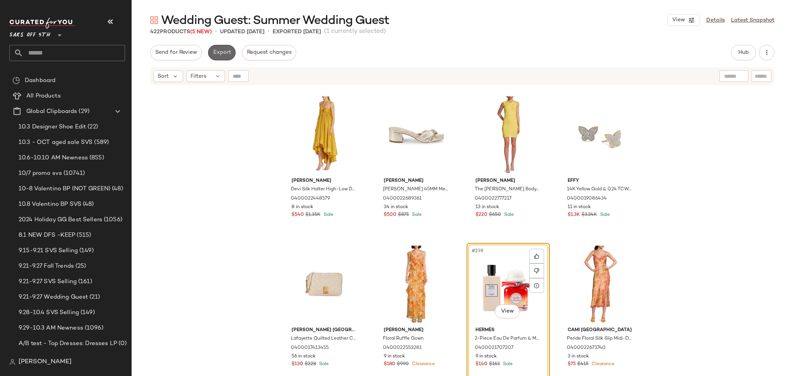
click at [219, 50] on span "Export" at bounding box center [221, 53] width 18 height 6
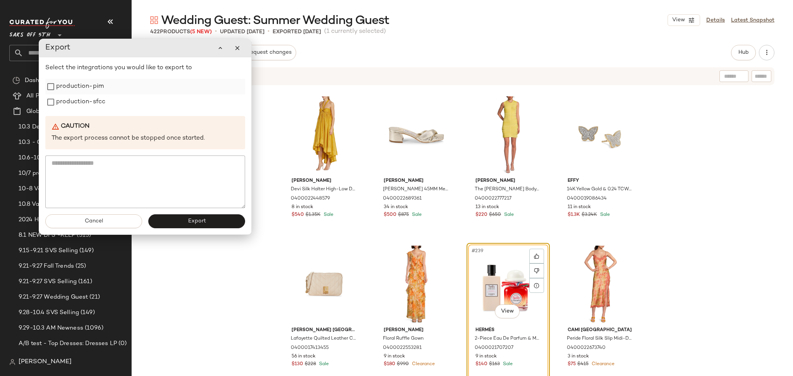
click at [99, 90] on label "production-pim" at bounding box center [80, 86] width 48 height 15
click at [99, 98] on label "production-sfcc" at bounding box center [80, 101] width 49 height 15
click at [189, 224] on span "Export" at bounding box center [196, 221] width 18 height 6
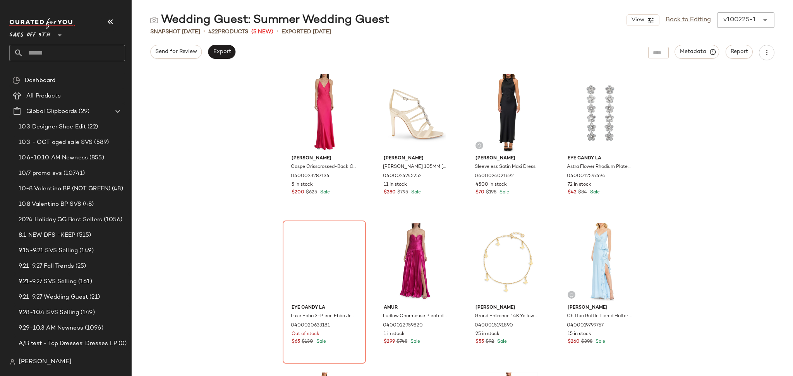
click at [65, 53] on input "text" at bounding box center [74, 53] width 102 height 16
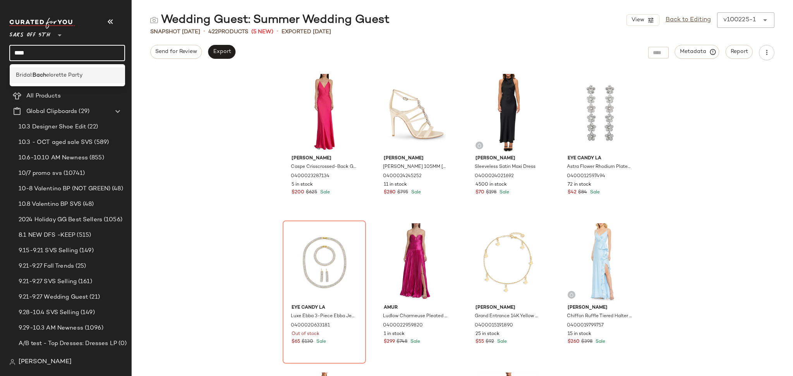
type input "****"
click at [73, 79] on span "elorette Party" at bounding box center [64, 75] width 36 height 8
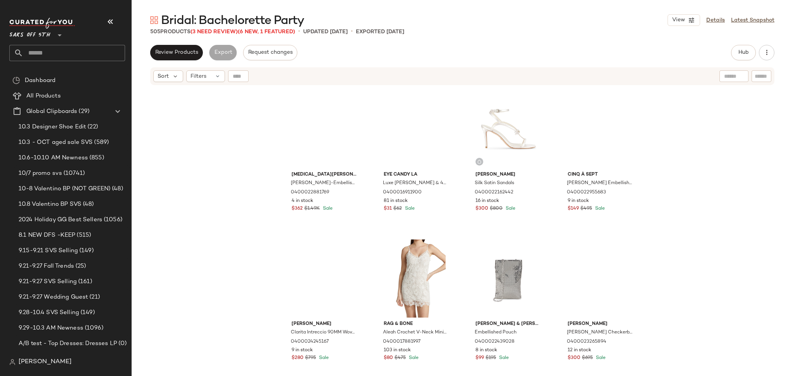
click at [207, 36] on div "Bridal: Bachelorette Party View Details Latest Snapshot 505 Products (3 Need Re…" at bounding box center [462, 194] width 661 height 364
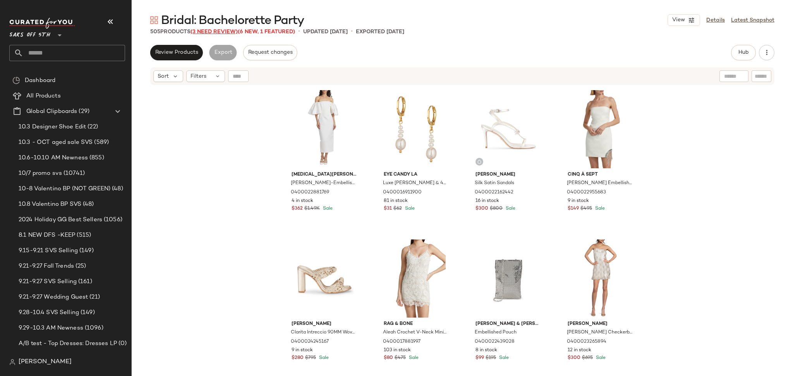
click at [217, 32] on span "(3 Need Review)" at bounding box center [213, 32] width 47 height 6
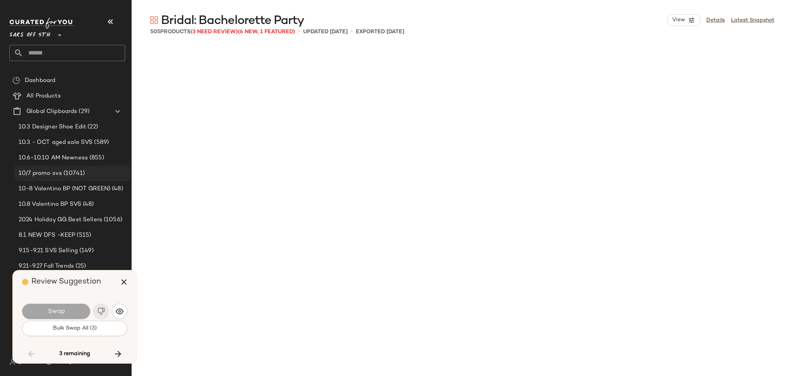
scroll to position [4780, 0]
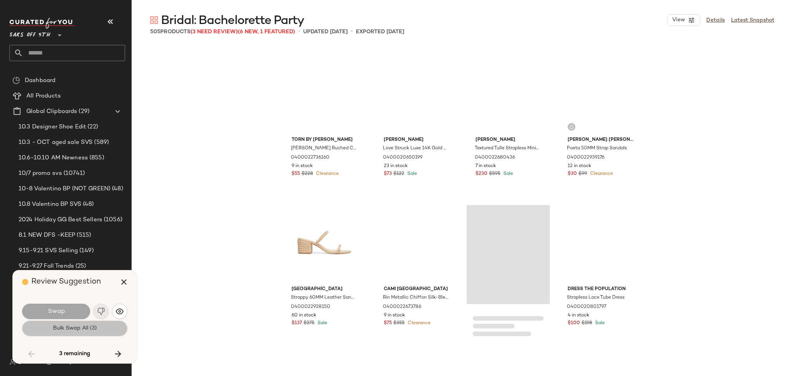
click at [81, 329] on span "Bulk Swap All (3)" at bounding box center [75, 328] width 44 height 6
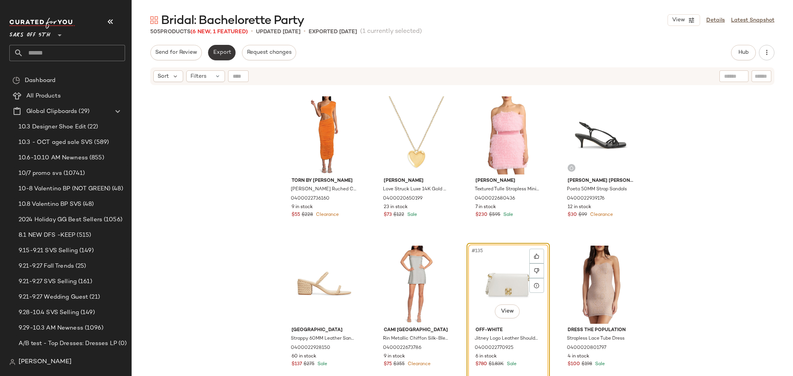
click at [221, 54] on span "Export" at bounding box center [221, 53] width 18 height 6
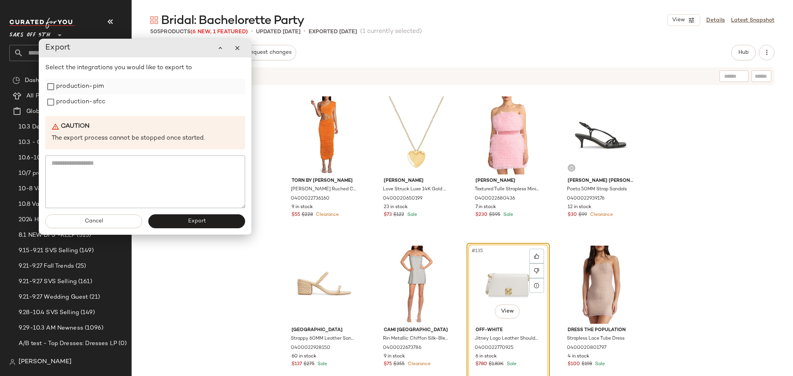
click at [95, 89] on label "production-pim" at bounding box center [80, 86] width 48 height 15
click at [93, 102] on label "production-sfcc" at bounding box center [80, 101] width 49 height 15
click at [187, 218] on button "Export" at bounding box center [196, 221] width 97 height 14
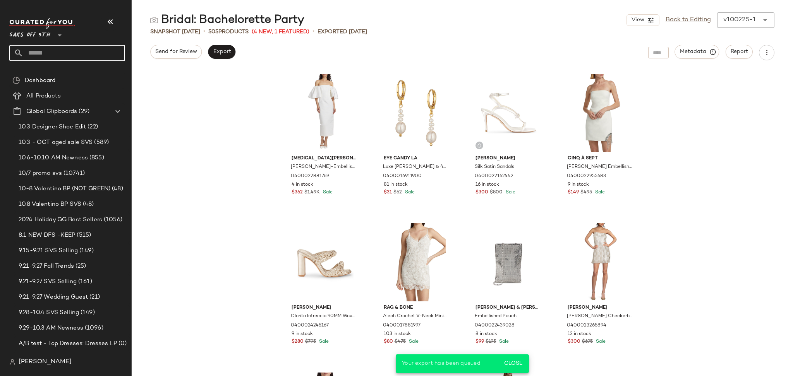
click at [100, 46] on input "text" at bounding box center [74, 53] width 102 height 16
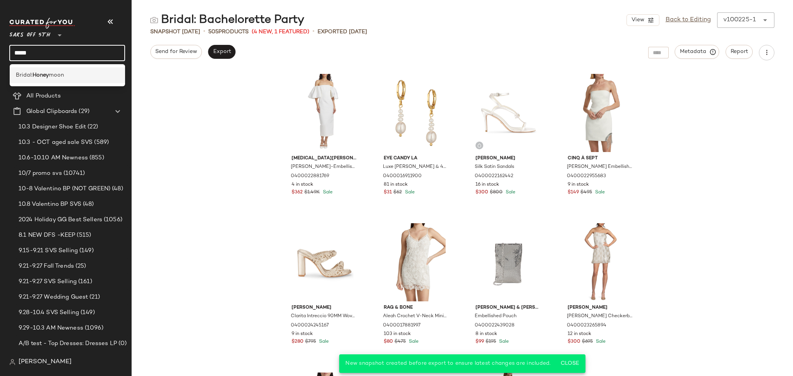
type input "*****"
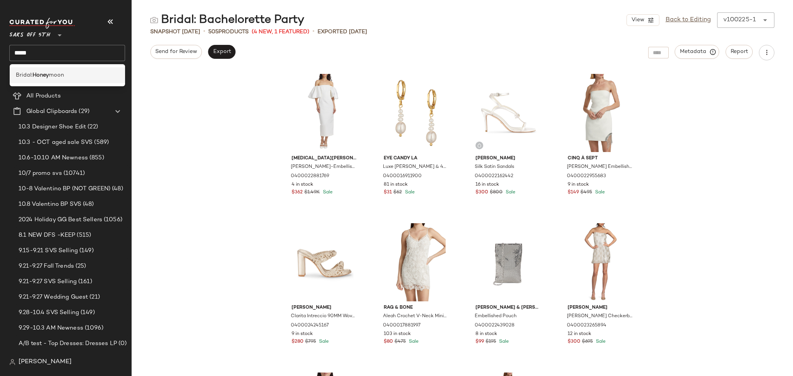
click at [72, 75] on div "Bridal: Honey moon" at bounding box center [67, 75] width 103 height 8
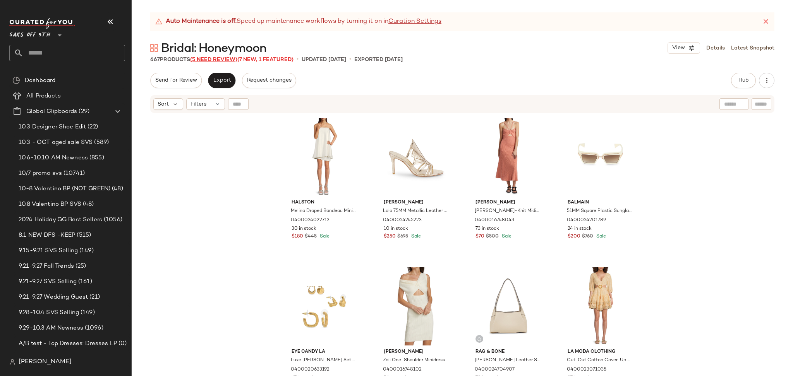
click at [214, 61] on span "(5 Need Review)" at bounding box center [213, 60] width 47 height 6
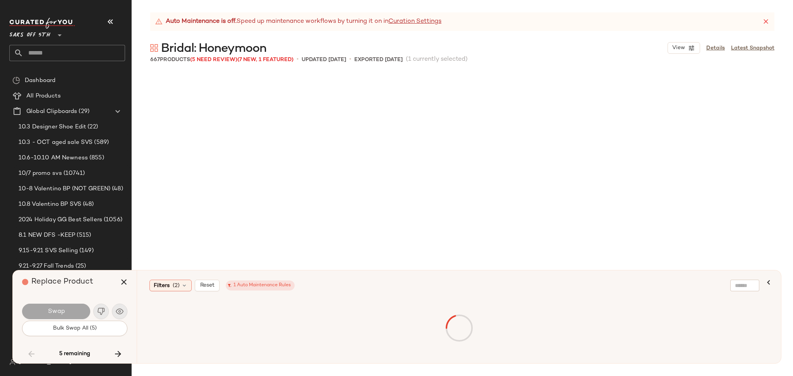
scroll to position [4183, 0]
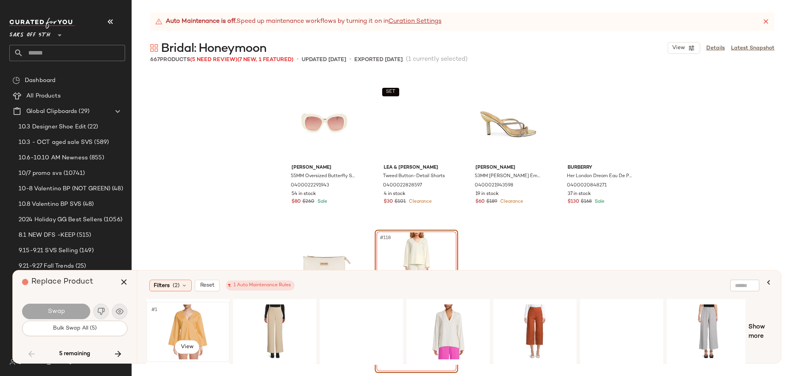
click at [180, 315] on div "#1 View" at bounding box center [188, 332] width 78 height 55
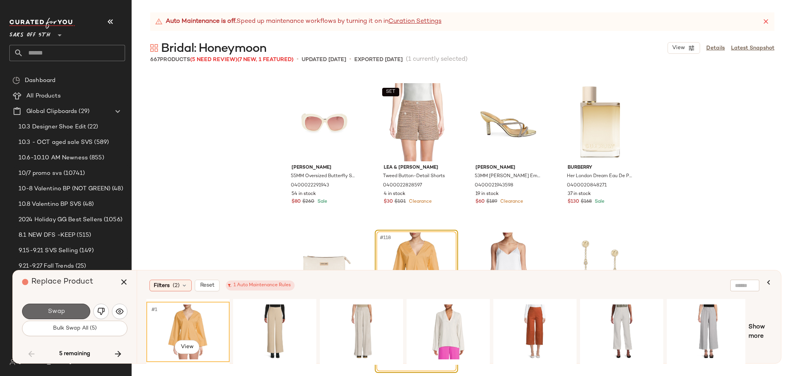
click at [72, 309] on button "Swap" at bounding box center [56, 311] width 68 height 15
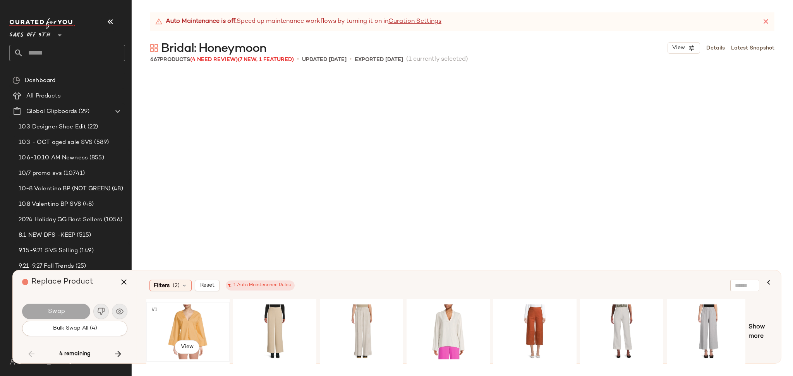
scroll to position [8215, 0]
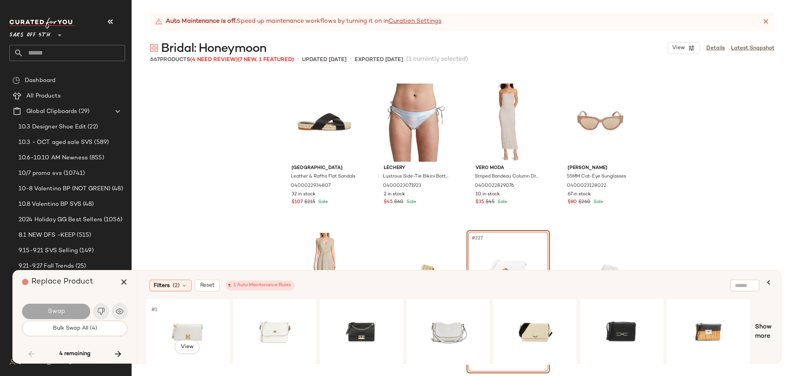
click at [182, 322] on div "#1 View" at bounding box center [188, 332] width 78 height 55
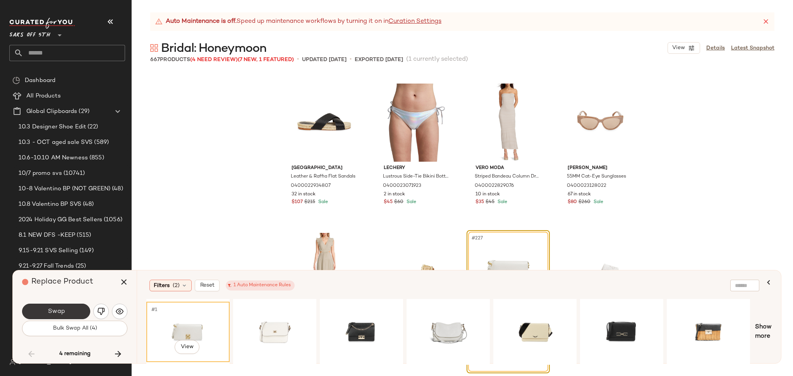
click at [63, 313] on span "Swap" at bounding box center [55, 311] width 17 height 7
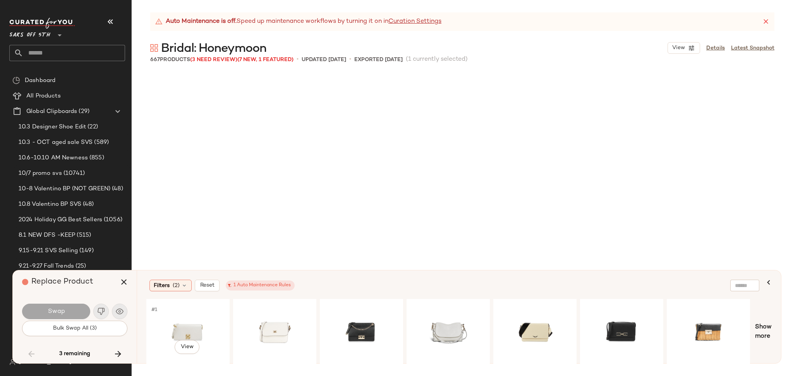
scroll to position [8514, 0]
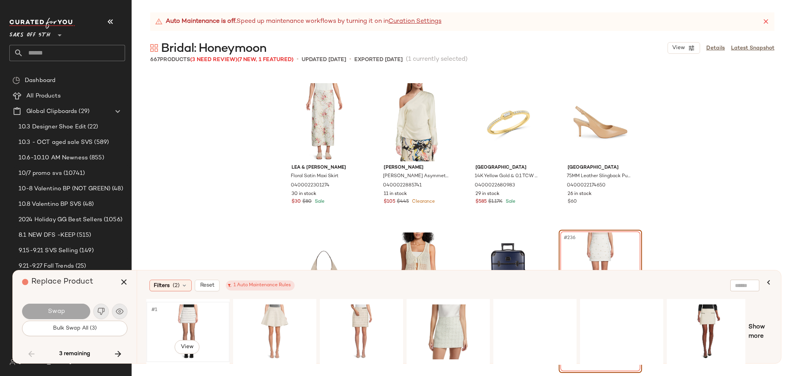
click at [180, 320] on div "#1 View" at bounding box center [188, 332] width 78 height 55
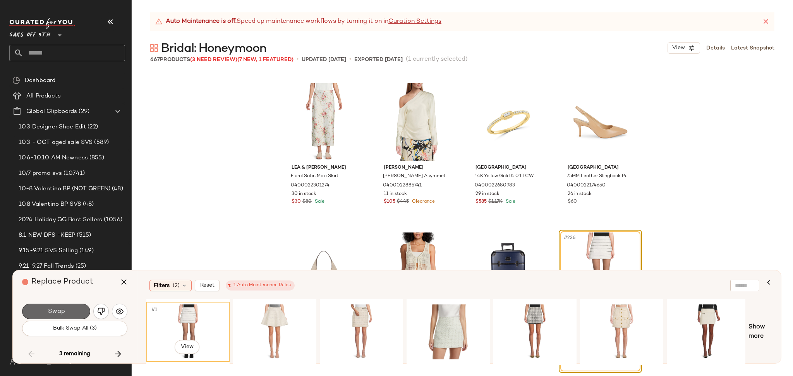
click at [56, 311] on span "Swap" at bounding box center [55, 311] width 17 height 7
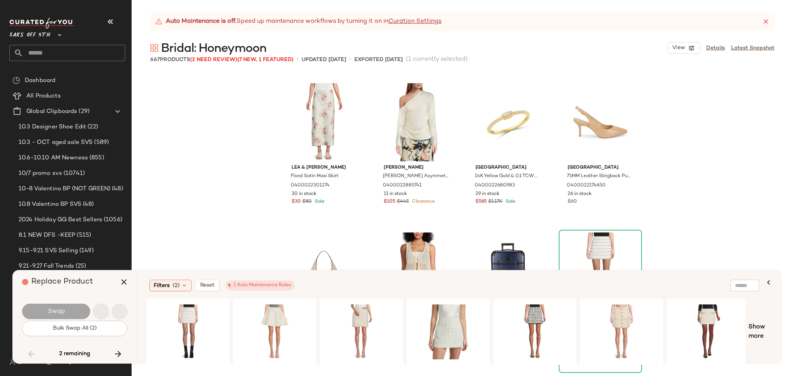
scroll to position [13892, 0]
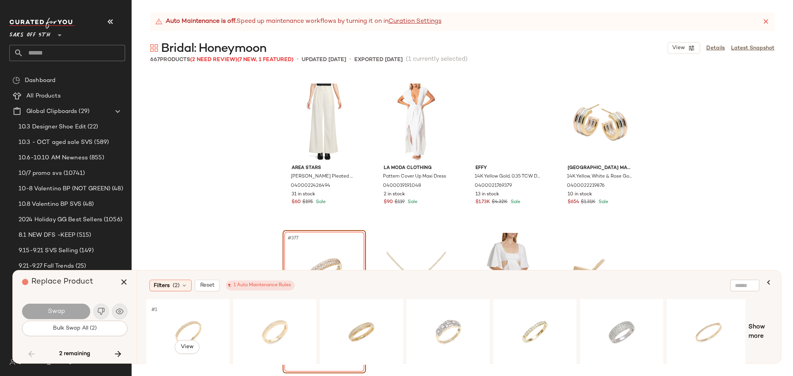
click at [165, 322] on div "#1 View" at bounding box center [188, 332] width 78 height 55
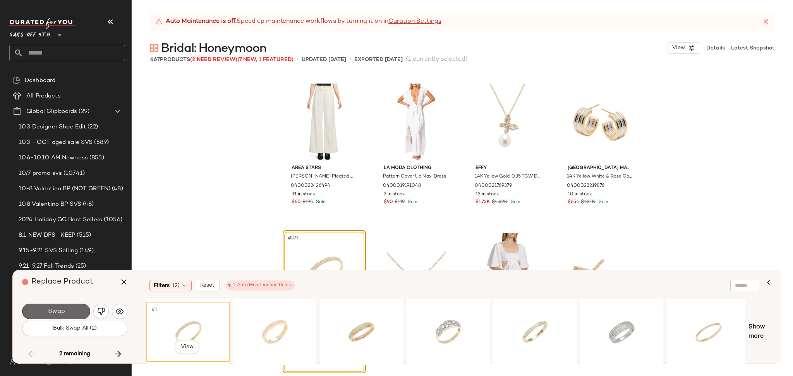
click at [70, 306] on button "Swap" at bounding box center [56, 311] width 68 height 15
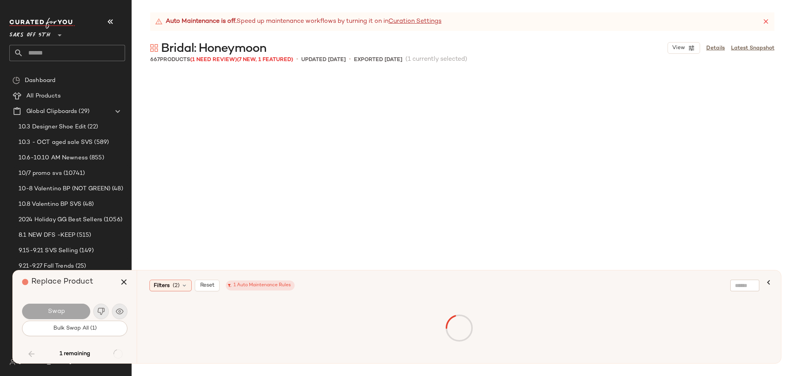
scroll to position [14190, 0]
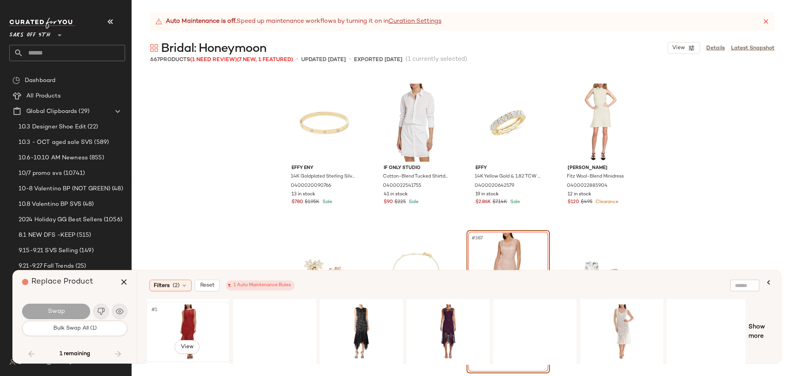
click at [185, 325] on div "#1 View" at bounding box center [188, 332] width 78 height 55
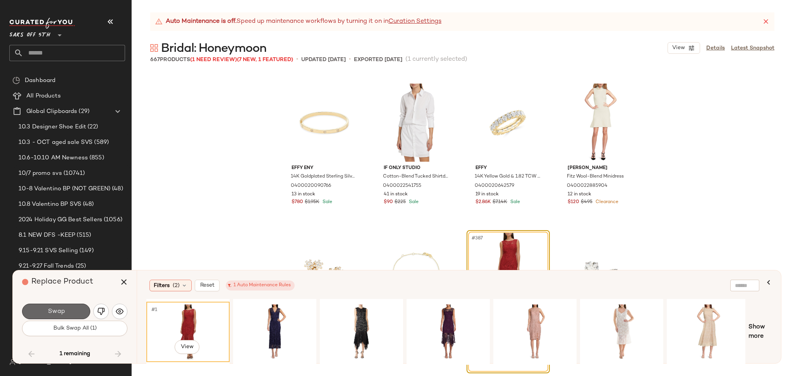
click at [71, 313] on button "Swap" at bounding box center [56, 311] width 68 height 15
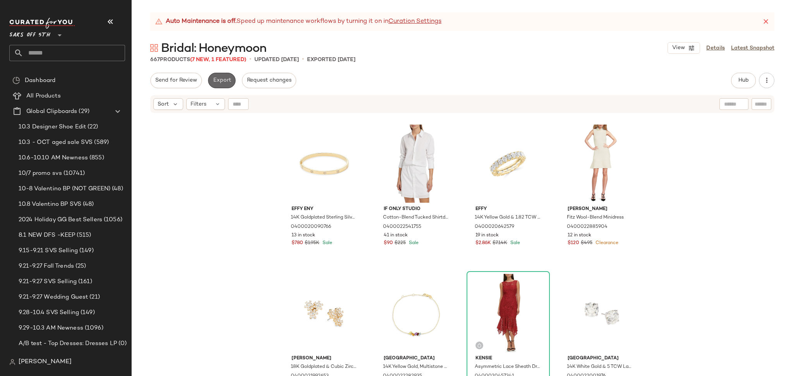
click at [224, 86] on button "Export" at bounding box center [221, 80] width 27 height 15
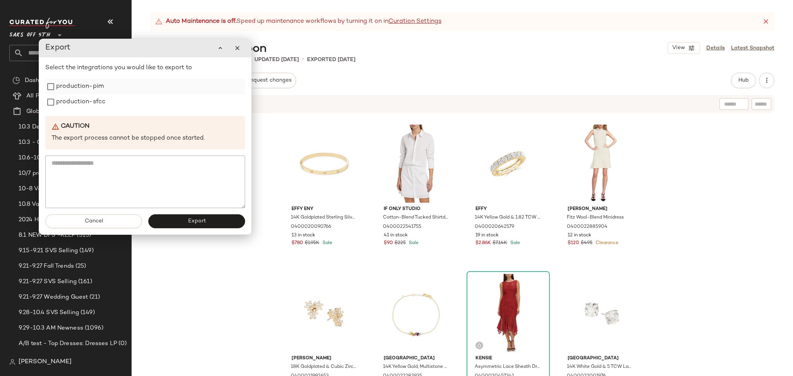
click at [96, 91] on label "production-pim" at bounding box center [80, 86] width 48 height 15
click at [95, 101] on label "production-sfcc" at bounding box center [80, 101] width 49 height 15
click at [172, 221] on button "Export" at bounding box center [196, 221] width 97 height 14
